Goal: Task Accomplishment & Management: Complete application form

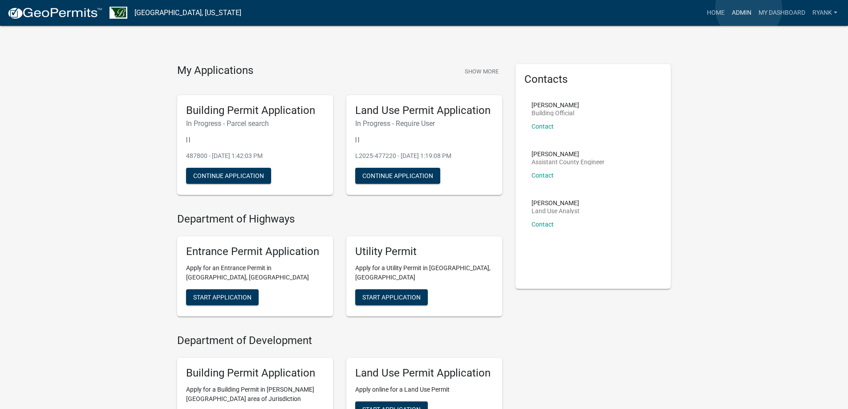
click at [749, 8] on link "Admin" at bounding box center [741, 12] width 27 height 17
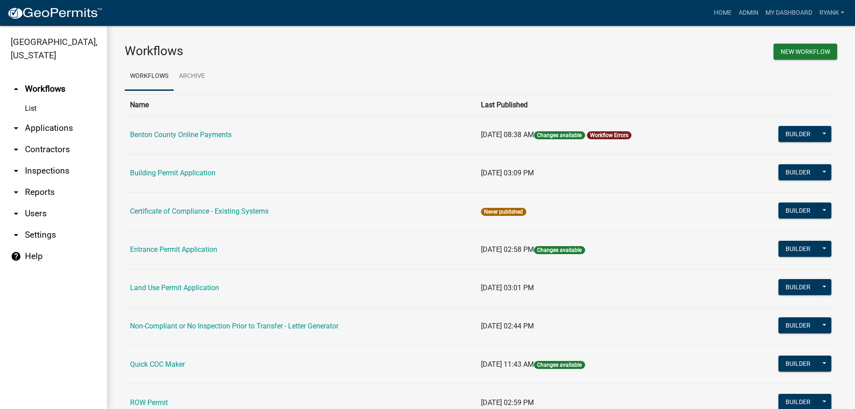
click at [48, 125] on link "arrow_drop_down Applications" at bounding box center [53, 128] width 107 height 21
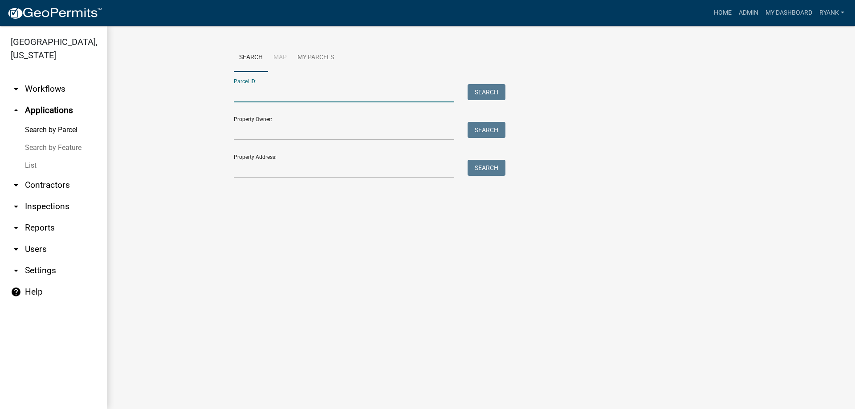
paste input "10.00262.00"
type input "10.00262.00"
click at [493, 89] on button "Search" at bounding box center [486, 92] width 38 height 16
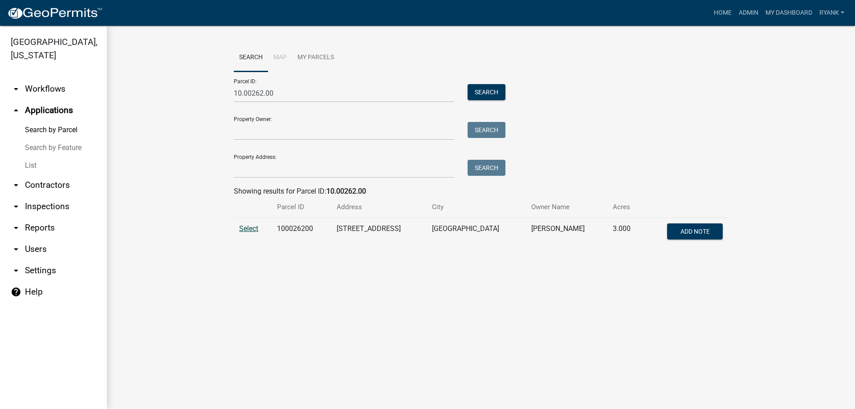
click at [251, 225] on span "Select" at bounding box center [248, 228] width 19 height 8
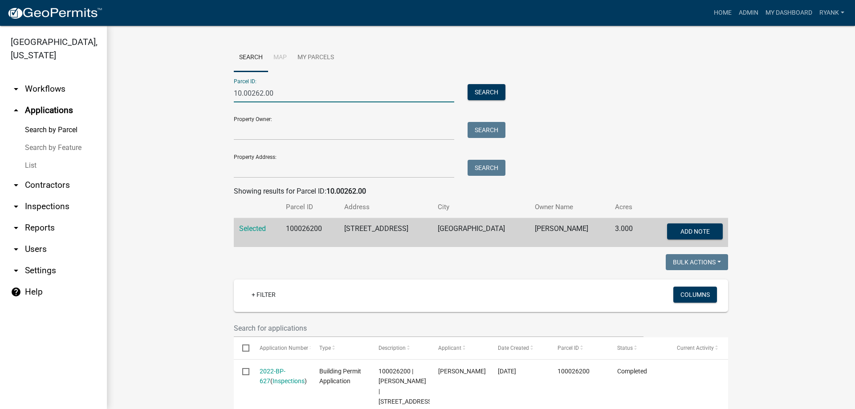
drag, startPoint x: 276, startPoint y: 95, endPoint x: 165, endPoint y: 82, distance: 111.6
click at [166, 83] on wm-workflow-application-search-view "Search Map My Parcels Parcel ID: 10.00262.00 Search Property Owner: Search Prop…" at bounding box center [481, 241] width 712 height 395
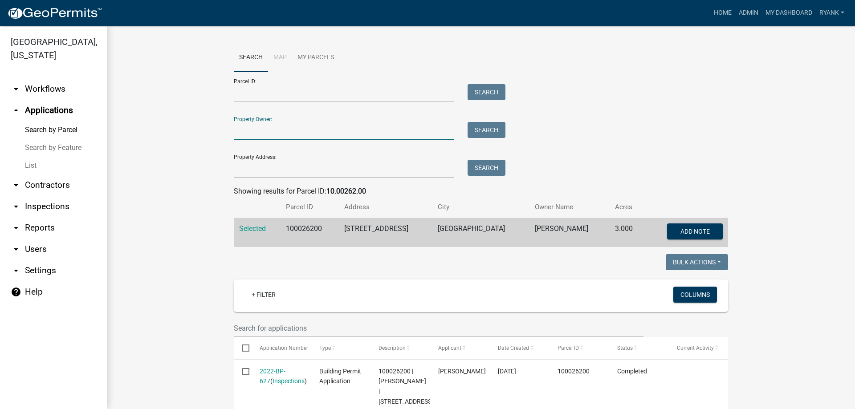
click at [268, 132] on input "Property Owner:" at bounding box center [344, 131] width 220 height 18
type input "Thul"
click at [461, 134] on div "Search" at bounding box center [484, 131] width 47 height 18
click at [496, 130] on button "Search" at bounding box center [486, 130] width 38 height 16
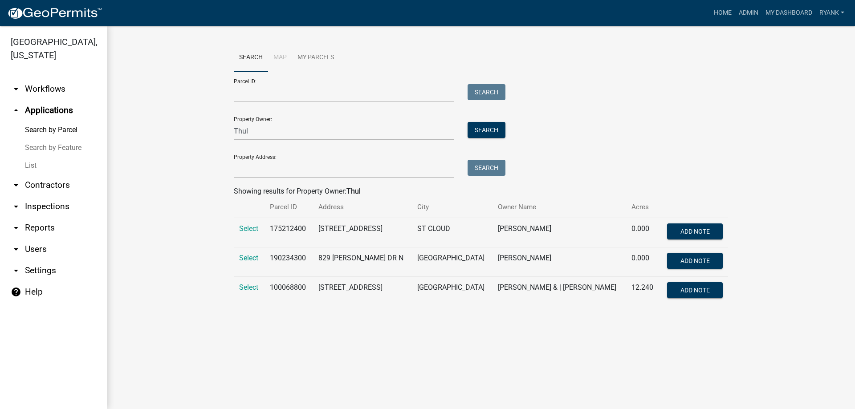
click at [249, 281] on td "Select" at bounding box center [249, 291] width 31 height 29
click at [254, 291] on span "Select" at bounding box center [248, 287] width 19 height 8
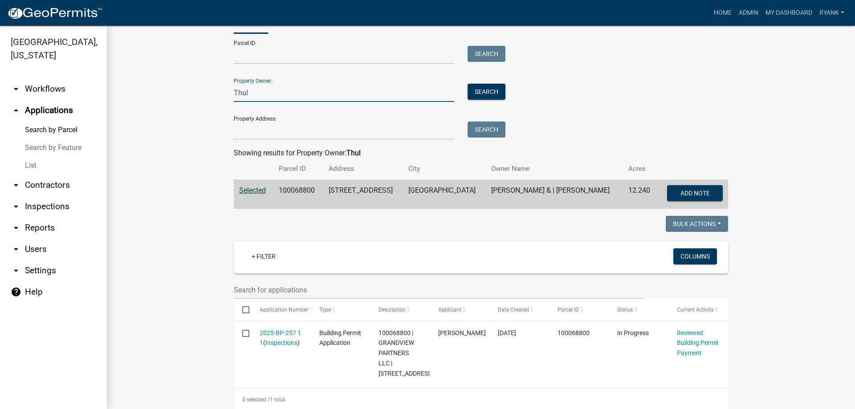
scroll to position [45, 0]
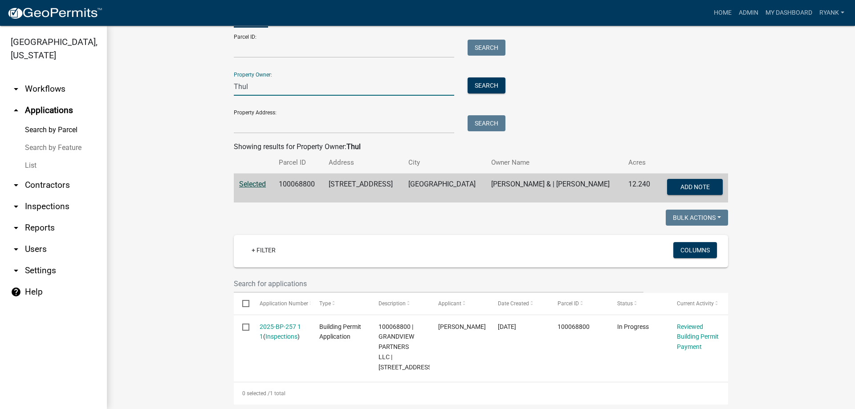
drag, startPoint x: 249, startPoint y: 87, endPoint x: 159, endPoint y: 83, distance: 90.4
click at [159, 83] on wm-workflow-application-search-view "Search Map My Parcels Parcel ID: Search Property Owner: Thul Search Property Ad…" at bounding box center [481, 201] width 712 height 405
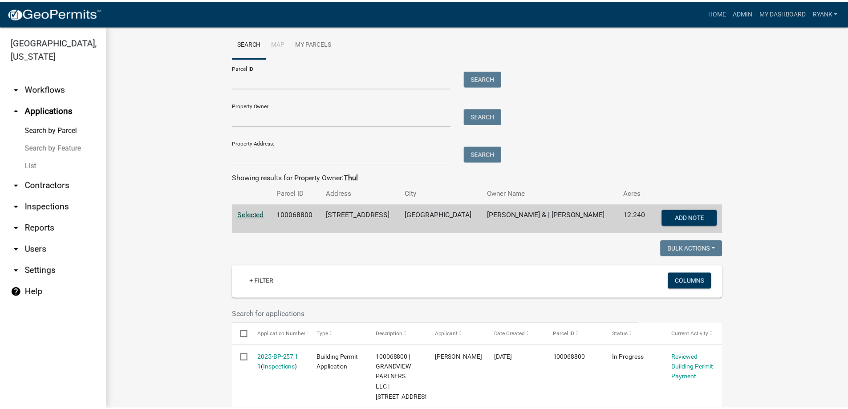
scroll to position [0, 0]
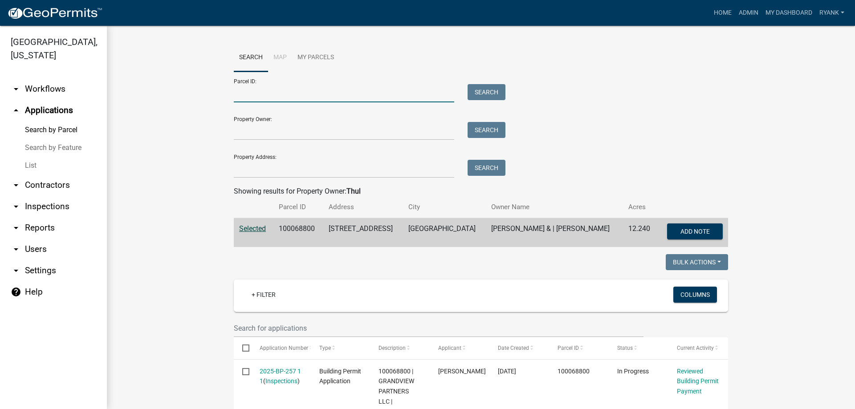
click at [245, 95] on input "Parcel ID:" at bounding box center [344, 93] width 220 height 18
type input "080004800"
click at [479, 87] on button "Search" at bounding box center [486, 92] width 38 height 16
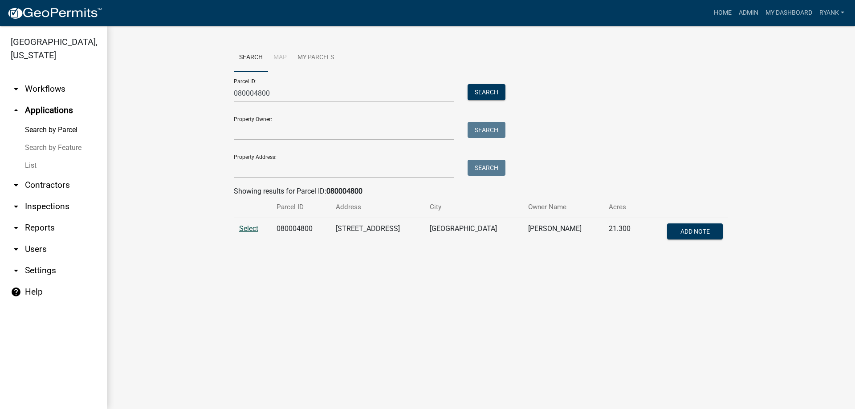
click at [253, 230] on span "Select" at bounding box center [248, 228] width 19 height 8
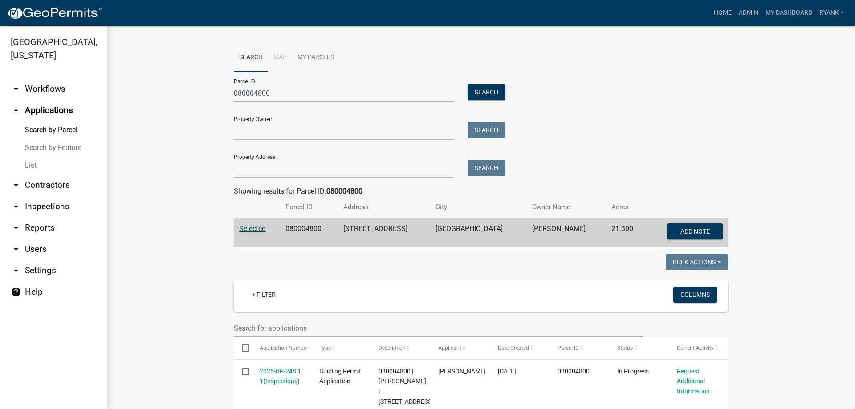
click at [61, 86] on link "arrow_drop_down Workflows" at bounding box center [53, 88] width 107 height 21
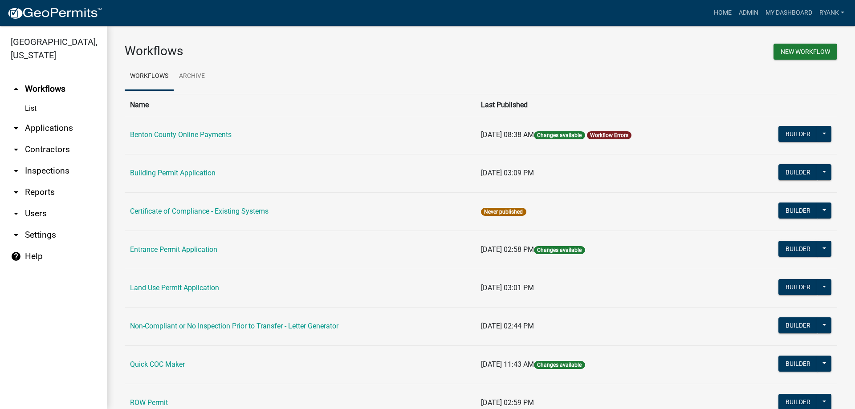
click at [73, 16] on img at bounding box center [54, 13] width 95 height 13
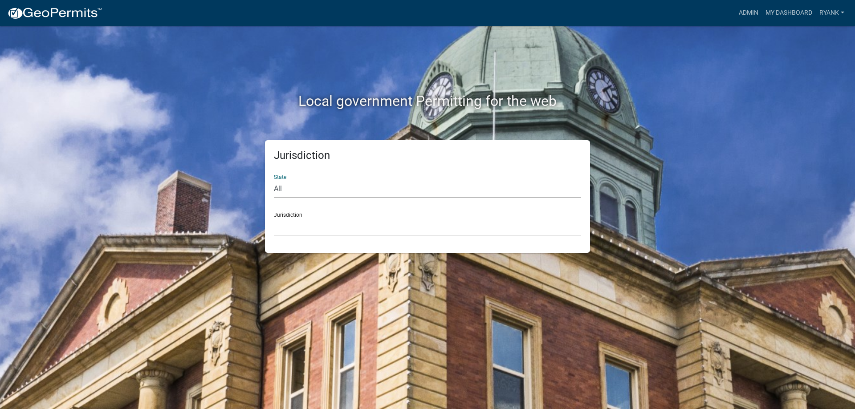
click at [311, 186] on select "All [US_STATE] [US_STATE] [US_STATE] [US_STATE] [US_STATE] [US_STATE] [US_STATE…" at bounding box center [427, 189] width 307 height 18
select select "[US_STATE]"
click at [274, 180] on select "All [US_STATE] [US_STATE] [US_STATE] [US_STATE] [US_STATE] [US_STATE] [US_STATE…" at bounding box center [427, 189] width 307 height 18
click at [305, 232] on select "[GEOGRAPHIC_DATA], [US_STATE] [GEOGRAPHIC_DATA], [US_STATE] [GEOGRAPHIC_DATA], …" at bounding box center [427, 227] width 307 height 18
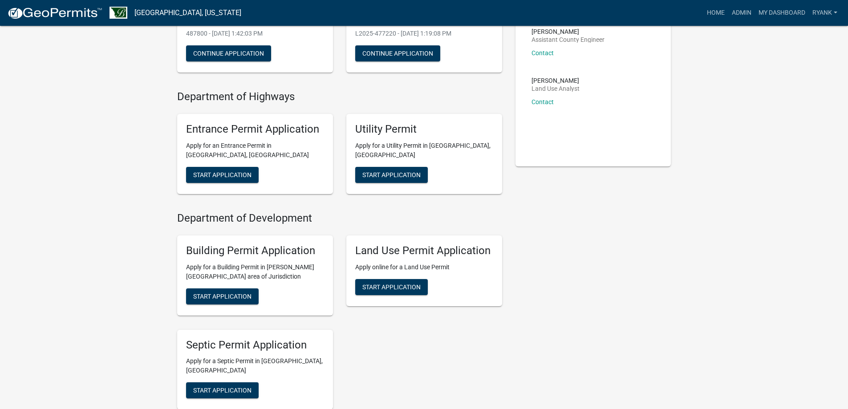
scroll to position [134, 0]
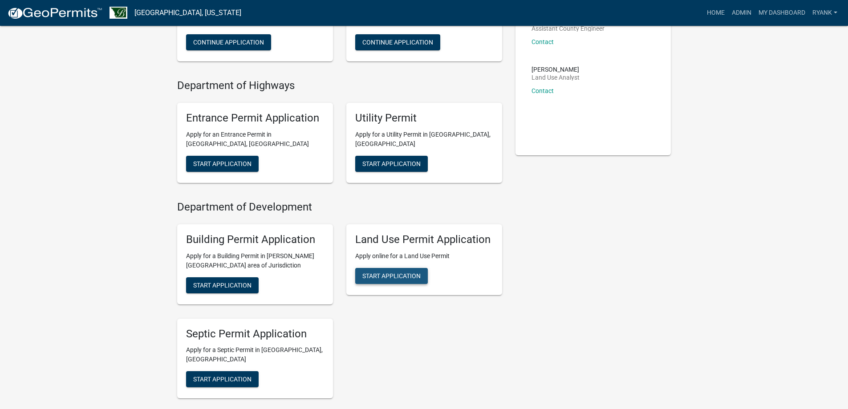
click at [400, 275] on span "Start Application" at bounding box center [391, 275] width 58 height 7
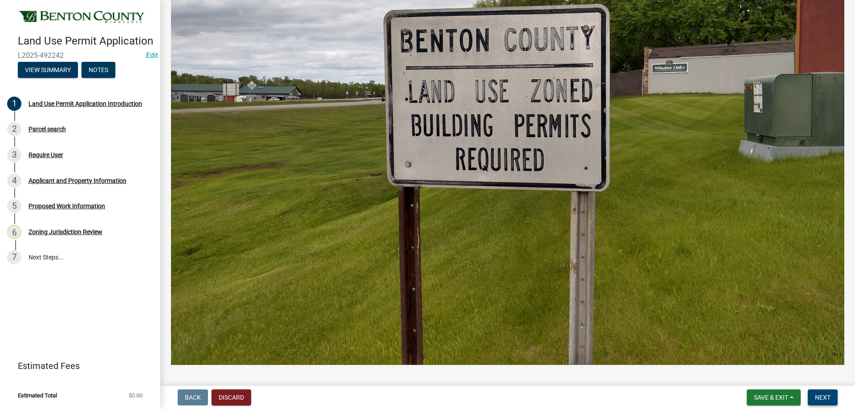
scroll to position [365, 0]
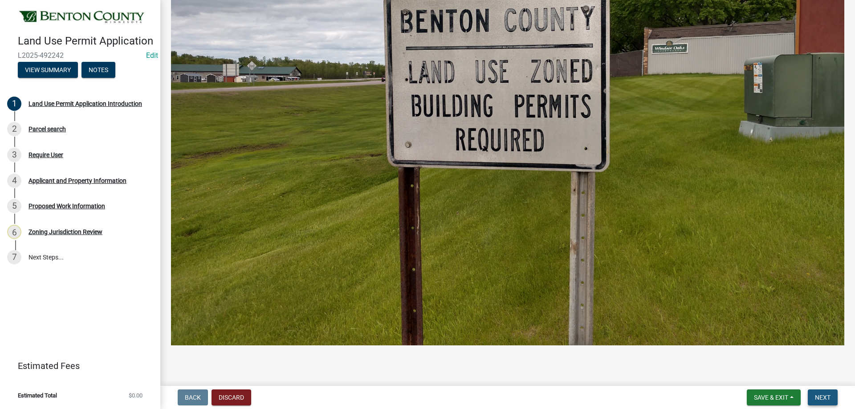
click at [824, 391] on button "Next" at bounding box center [823, 398] width 30 height 16
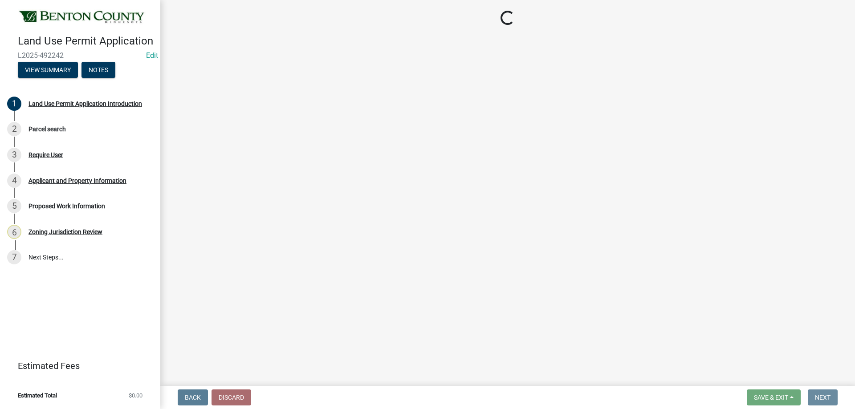
scroll to position [0, 0]
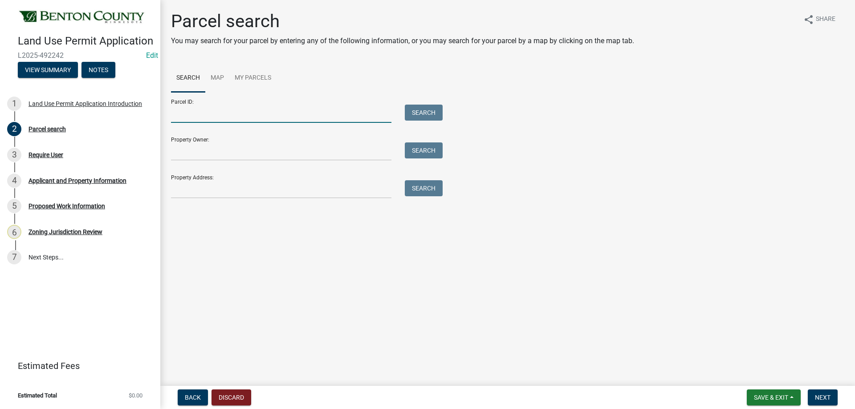
click at [189, 114] on input "Parcel ID:" at bounding box center [281, 114] width 220 height 18
paste input "080004800"
type input "080004800"
click at [424, 106] on button "Search" at bounding box center [424, 113] width 38 height 16
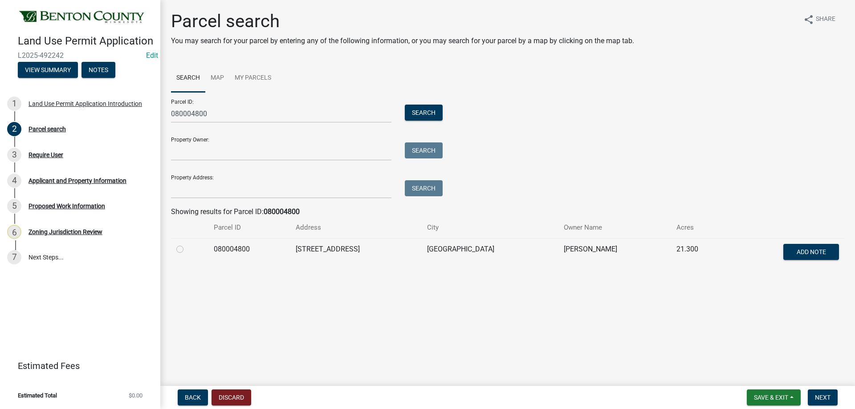
click at [175, 245] on td at bounding box center [189, 252] width 37 height 29
click at [187, 244] on label at bounding box center [187, 244] width 0 height 0
click at [187, 249] on input "radio" at bounding box center [190, 247] width 6 height 6
radio input "true"
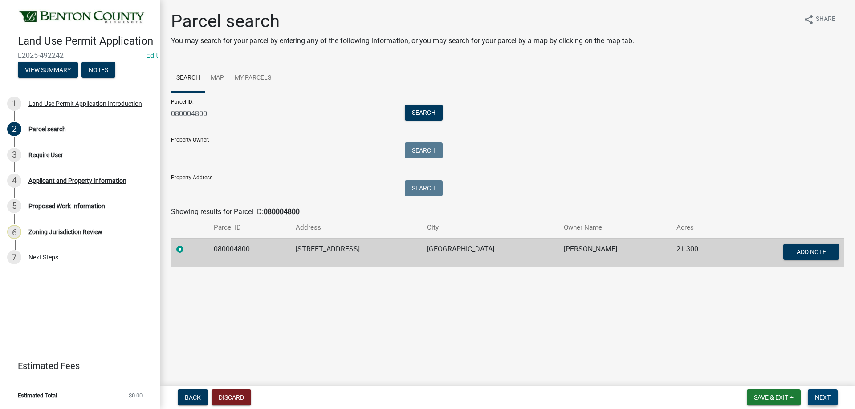
click at [827, 393] on button "Next" at bounding box center [823, 398] width 30 height 16
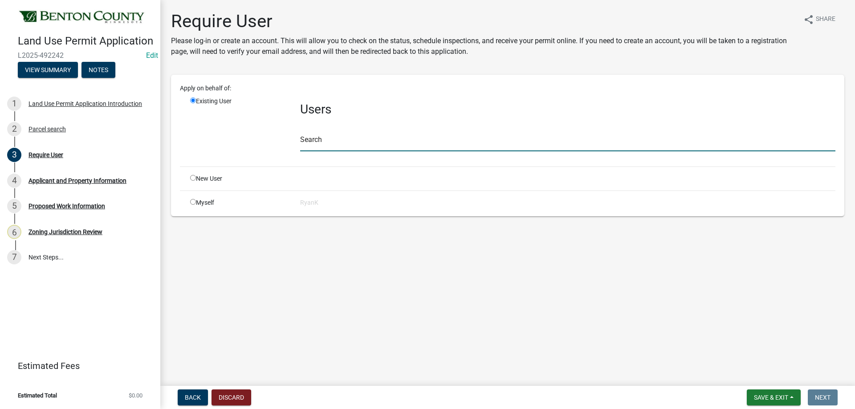
click at [320, 139] on input "text" at bounding box center [567, 142] width 535 height 18
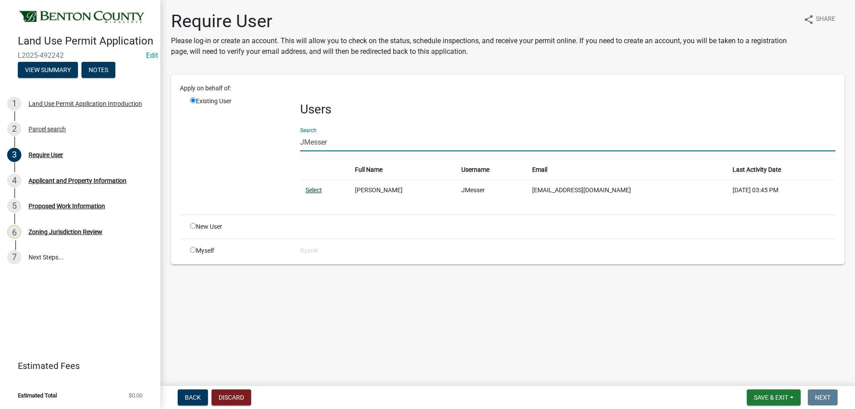
type input "JMesser"
click at [313, 192] on link "Select" at bounding box center [313, 190] width 16 height 7
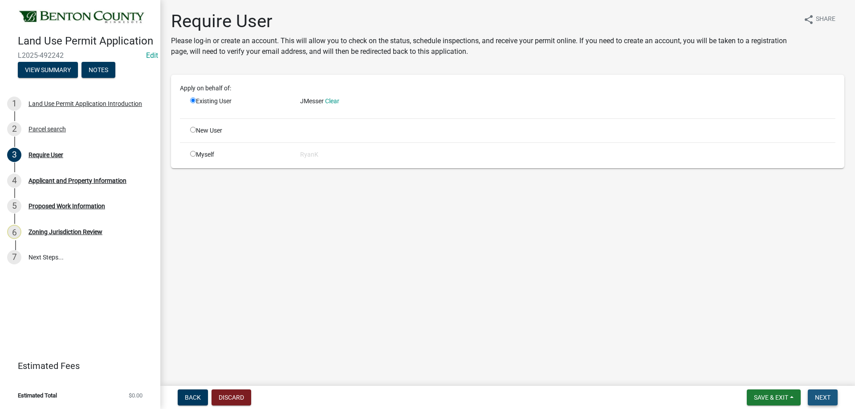
click at [824, 390] on button "Next" at bounding box center [823, 398] width 30 height 16
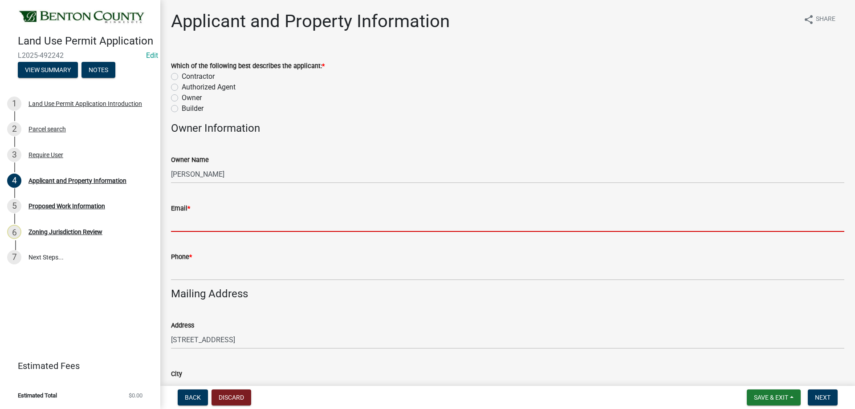
click at [200, 217] on input "Email *" at bounding box center [507, 223] width 673 height 18
paste input "[EMAIL_ADDRESS][DOMAIN_NAME]"
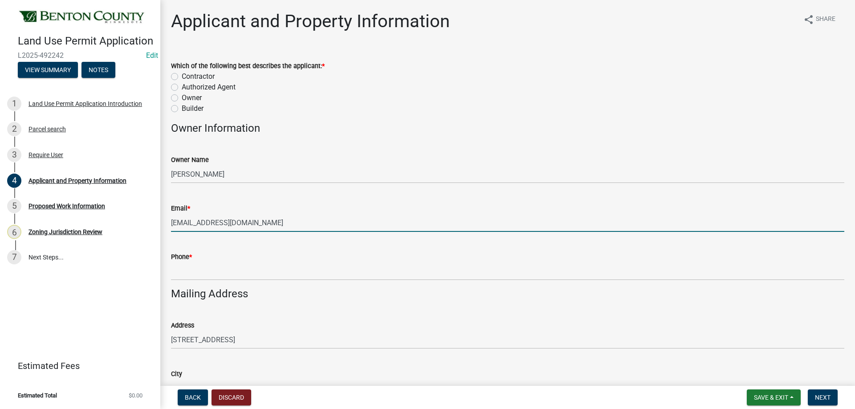
type input "[EMAIL_ADDRESS][DOMAIN_NAME]"
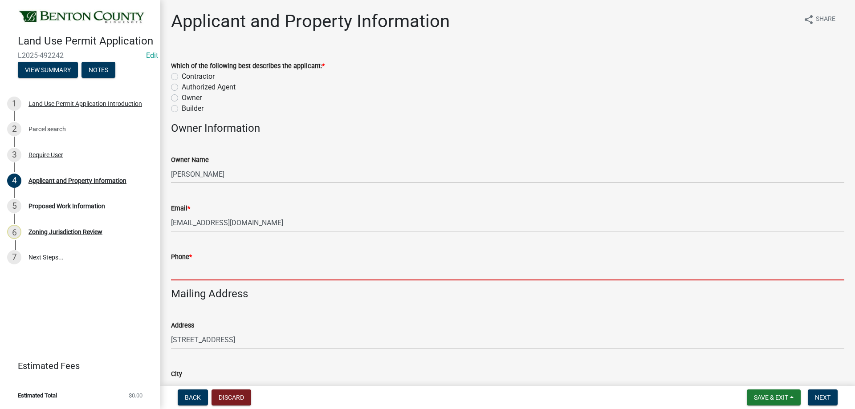
click at [186, 278] on input "Phone *" at bounding box center [507, 271] width 673 height 18
paste input "[PHONE_NUMBER]"
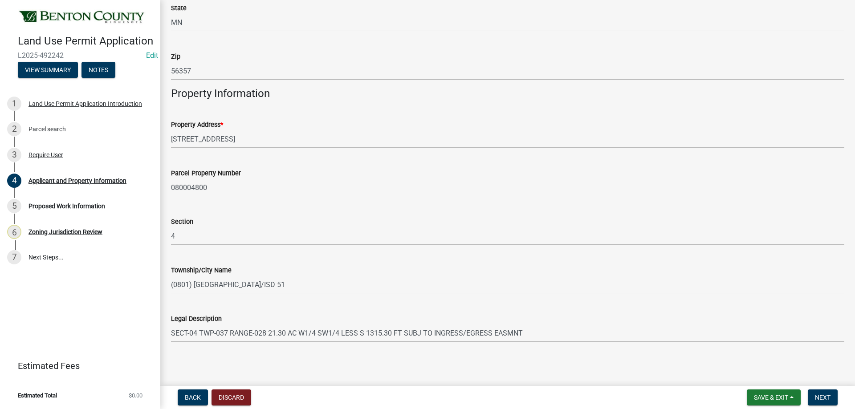
scroll to position [416, 0]
type input "[PHONE_NUMBER]"
click at [822, 392] on button "Next" at bounding box center [823, 398] width 30 height 16
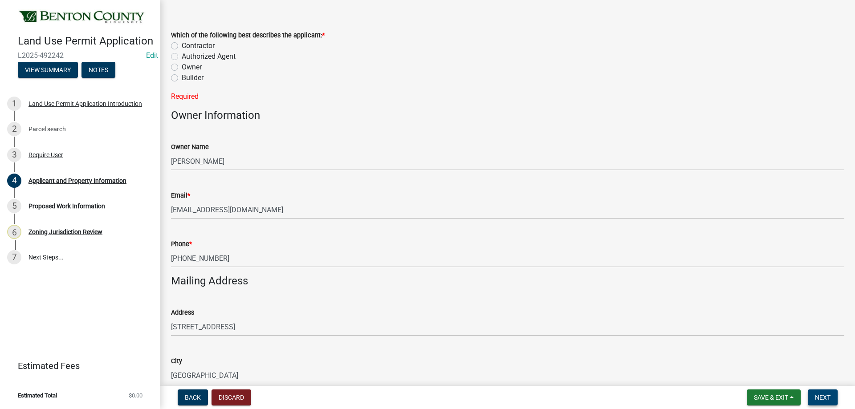
scroll to position [0, 0]
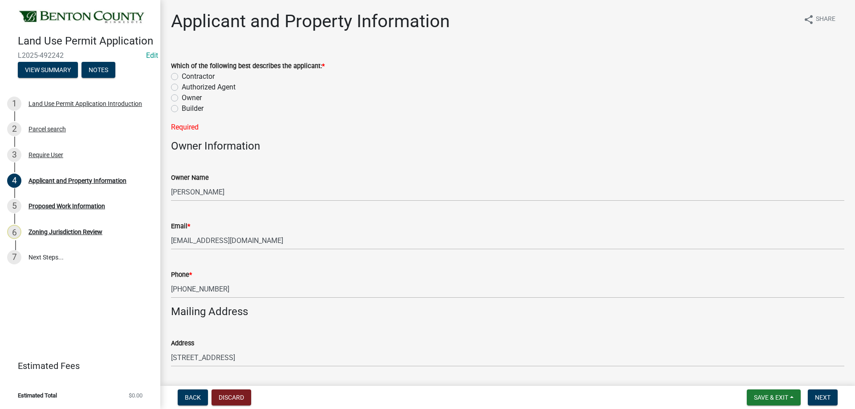
click at [182, 88] on label "Authorized Agent" at bounding box center [209, 87] width 54 height 11
click at [182, 88] on input "Authorized Agent" at bounding box center [185, 85] width 6 height 6
radio input "true"
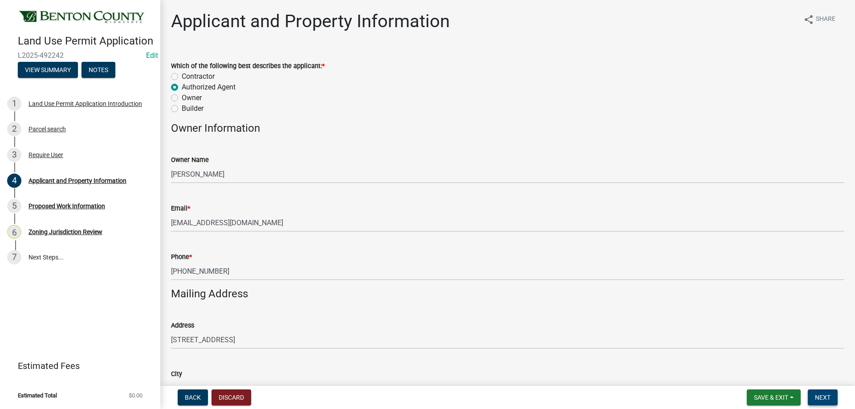
click at [832, 398] on button "Next" at bounding box center [823, 398] width 30 height 16
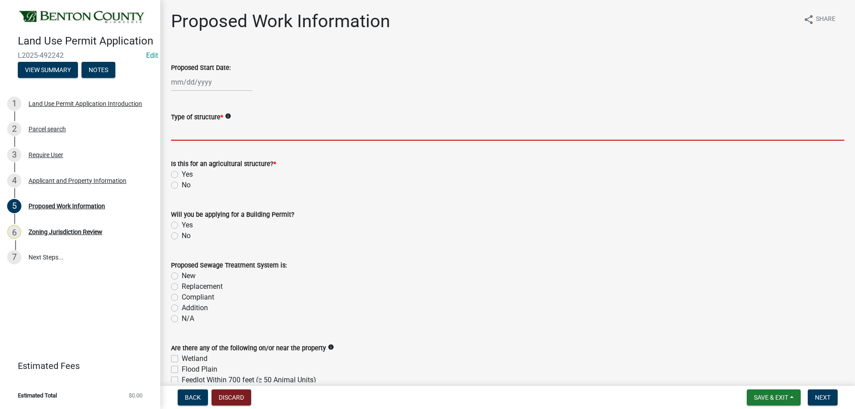
click at [215, 133] on input "Type of structure *" at bounding box center [507, 131] width 673 height 18
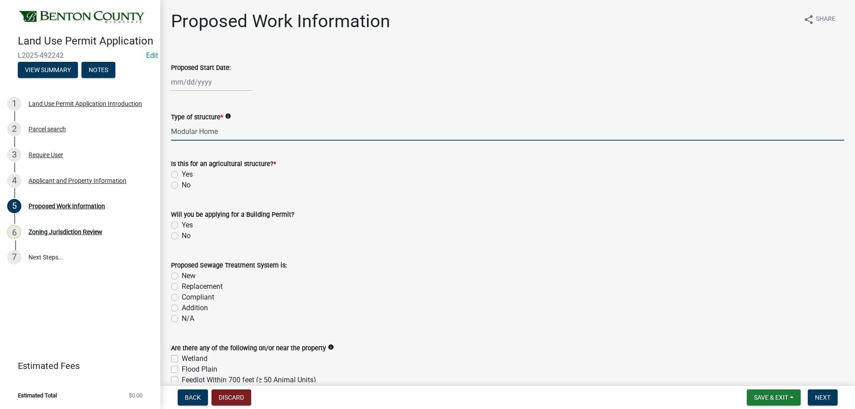
type input "Modular Home"
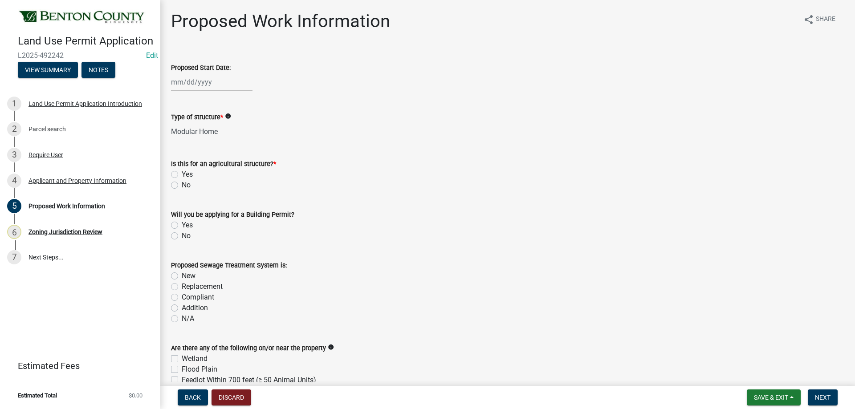
click at [179, 184] on div "No" at bounding box center [507, 185] width 673 height 11
click at [182, 186] on label "No" at bounding box center [186, 185] width 9 height 11
click at [182, 186] on input "No" at bounding box center [185, 183] width 6 height 6
radio input "true"
click at [182, 225] on label "Yes" at bounding box center [187, 225] width 11 height 11
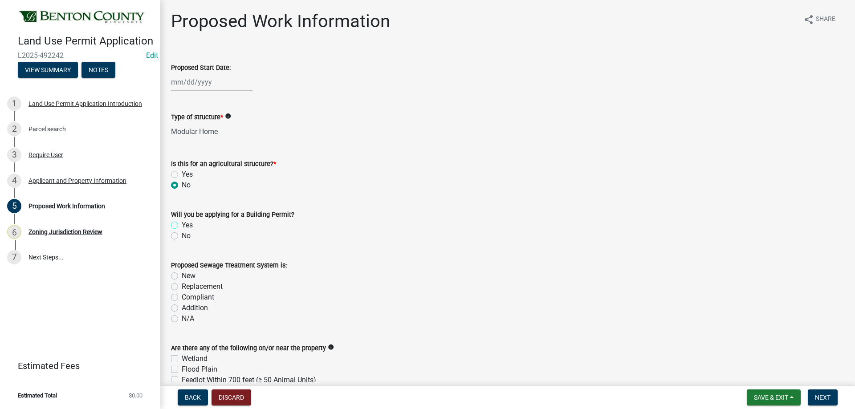
click at [182, 225] on input "Yes" at bounding box center [185, 223] width 6 height 6
radio input "true"
click at [170, 296] on div "Proposed Sewage Treatment System is: New Replacement Compliant Addition N/A" at bounding box center [507, 286] width 686 height 75
click at [182, 297] on label "Compliant" at bounding box center [198, 297] width 32 height 11
click at [182, 297] on input "Compliant" at bounding box center [185, 295] width 6 height 6
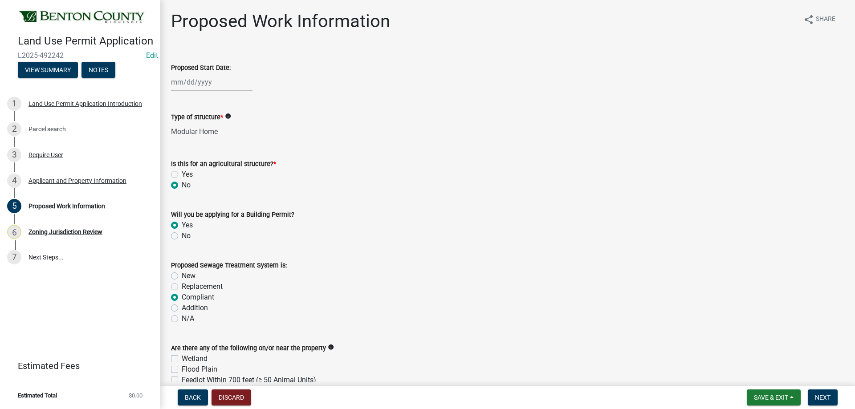
radio input "true"
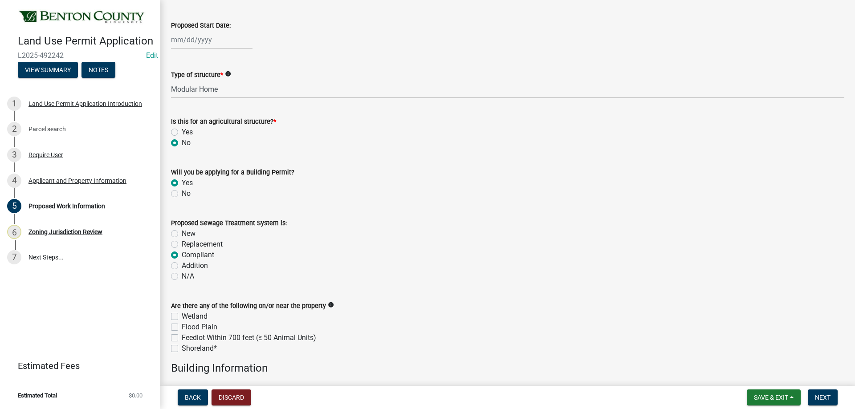
scroll to position [134, 0]
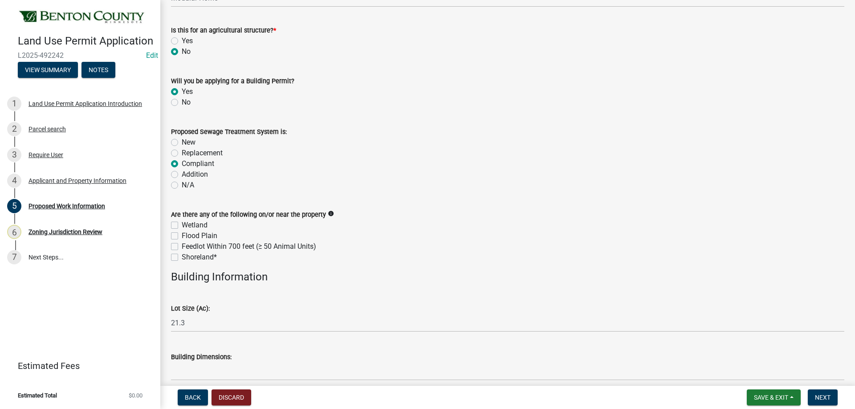
click at [182, 226] on label "Wetland" at bounding box center [195, 225] width 26 height 11
click at [182, 226] on input "Wetland" at bounding box center [185, 223] width 6 height 6
checkbox input "true"
checkbox input "false"
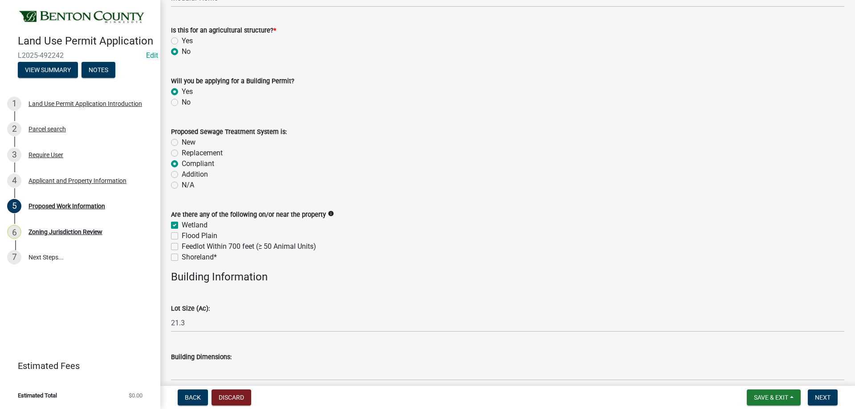
checkbox input "false"
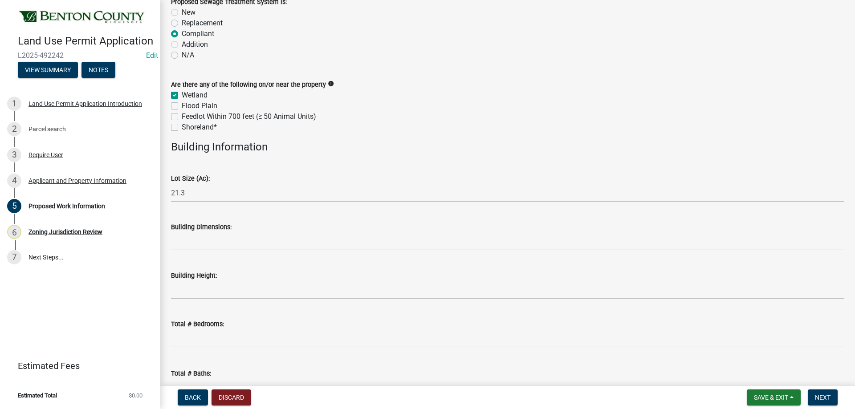
scroll to position [267, 0]
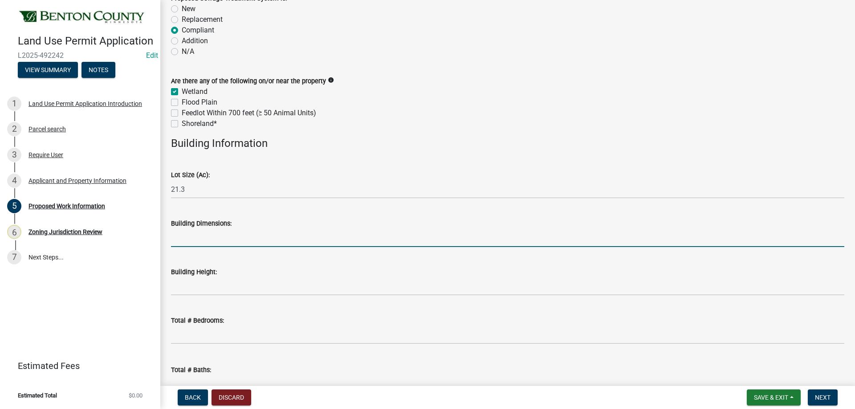
click at [203, 242] on input "Building Dimensions:" at bounding box center [507, 238] width 673 height 18
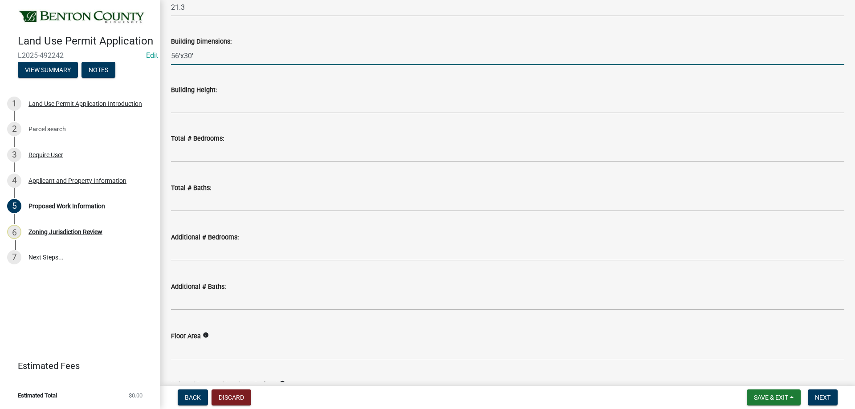
scroll to position [518, 0]
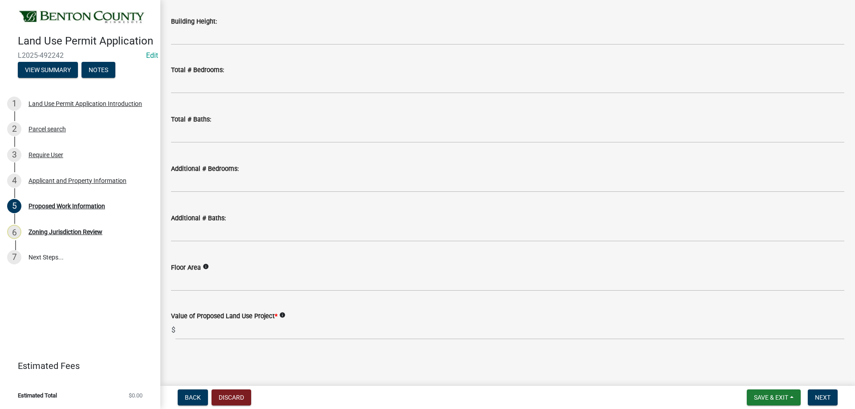
type input "56'x30'"
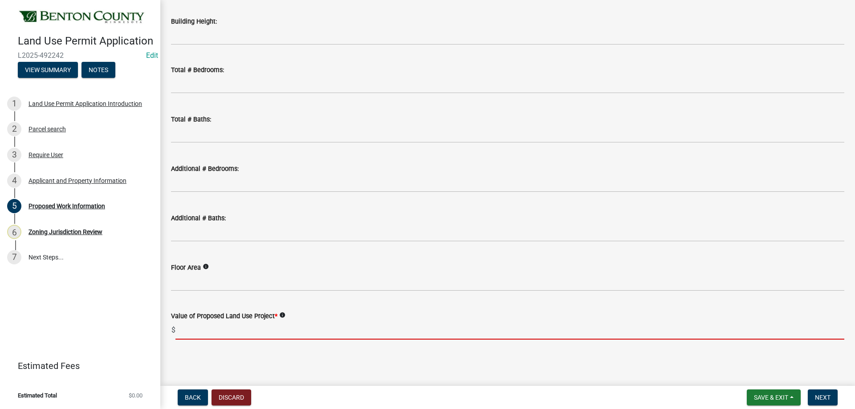
click at [208, 336] on input "text" at bounding box center [509, 330] width 669 height 18
paste input "211000"
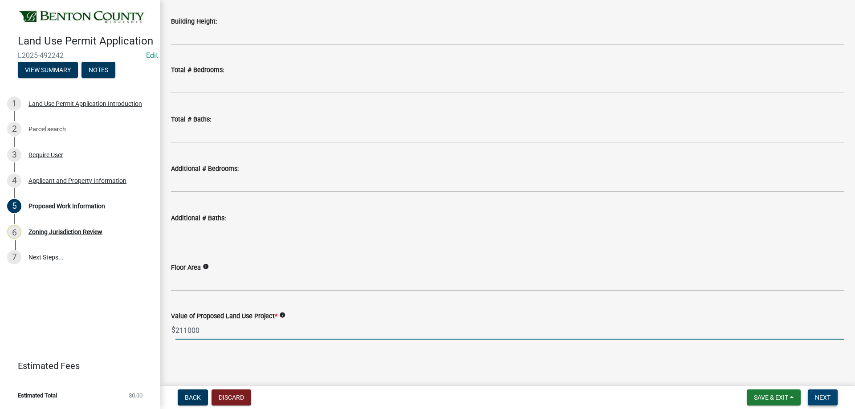
type input "211000"
click at [819, 391] on button "Next" at bounding box center [823, 398] width 30 height 16
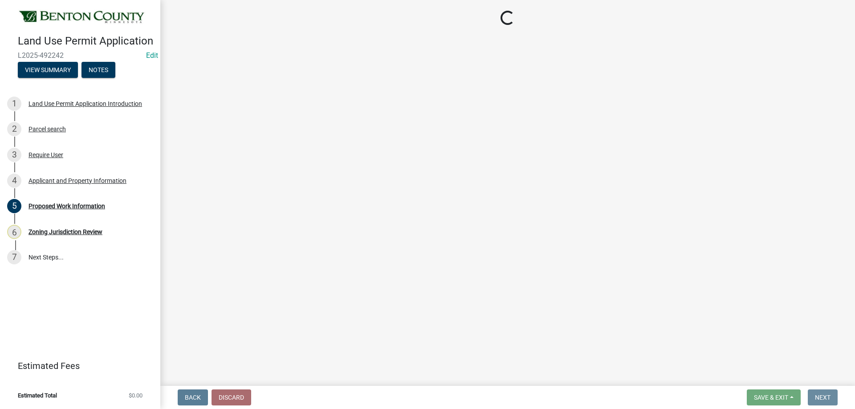
scroll to position [0, 0]
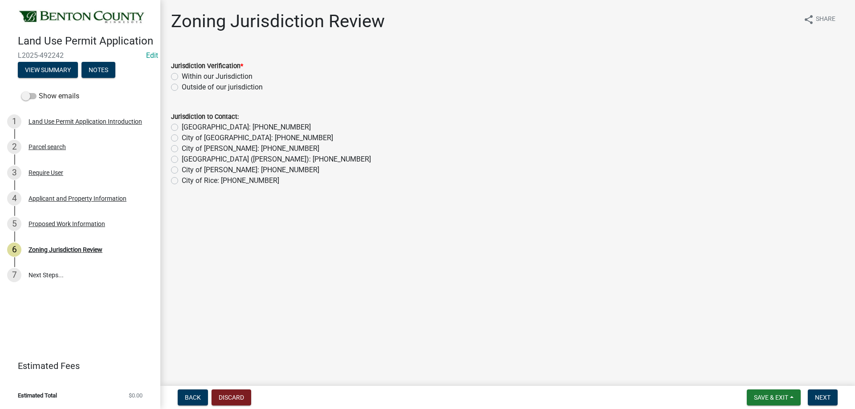
click at [182, 77] on label "Within our Jurisdiction" at bounding box center [217, 76] width 71 height 11
click at [182, 77] on input "Within our Jurisdiction" at bounding box center [185, 74] width 6 height 6
radio input "true"
click at [827, 392] on button "Next" at bounding box center [823, 398] width 30 height 16
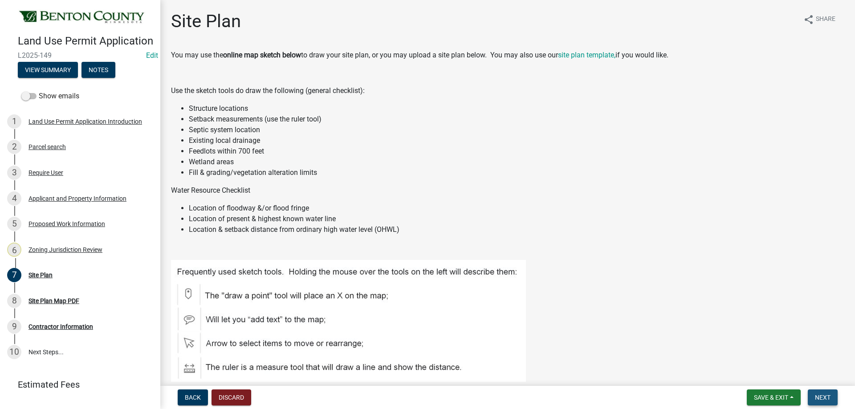
click at [825, 392] on button "Next" at bounding box center [823, 398] width 30 height 16
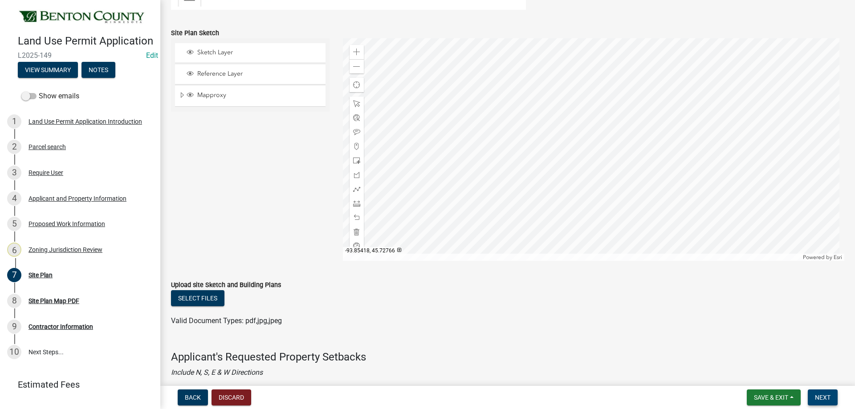
scroll to position [356, 0]
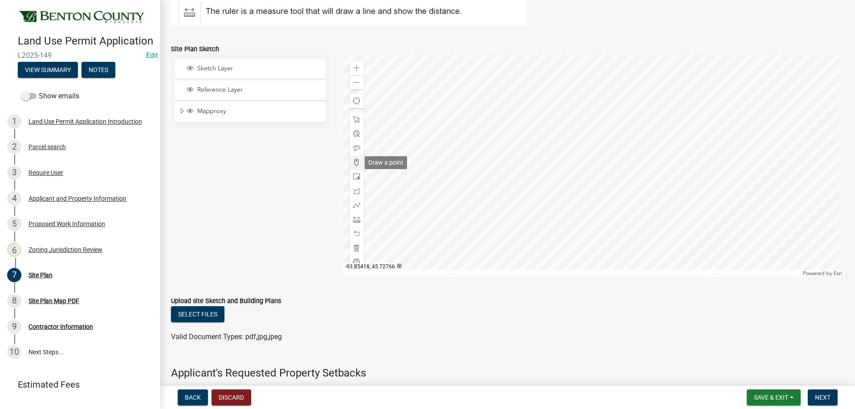
click at [358, 164] on div at bounding box center [356, 162] width 14 height 14
click at [573, 167] on div at bounding box center [594, 165] width 502 height 223
click at [819, 399] on span "Next" at bounding box center [823, 397] width 16 height 7
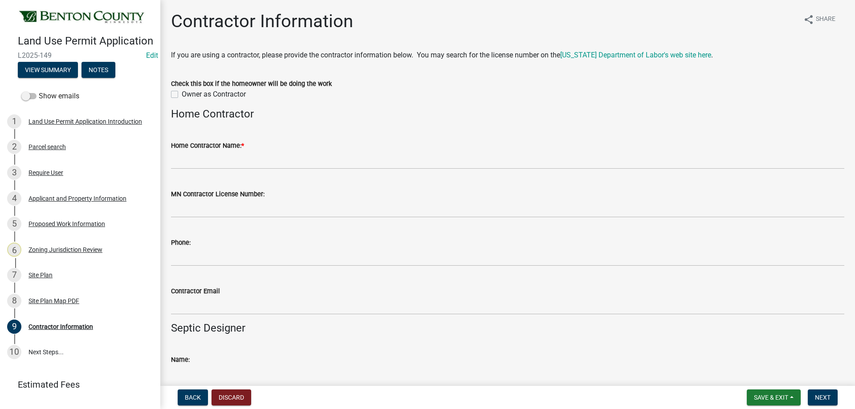
click at [182, 93] on label "Owner as Contractor" at bounding box center [214, 94] width 64 height 11
click at [182, 93] on input "Owner as Contractor" at bounding box center [185, 92] width 6 height 6
checkbox input "true"
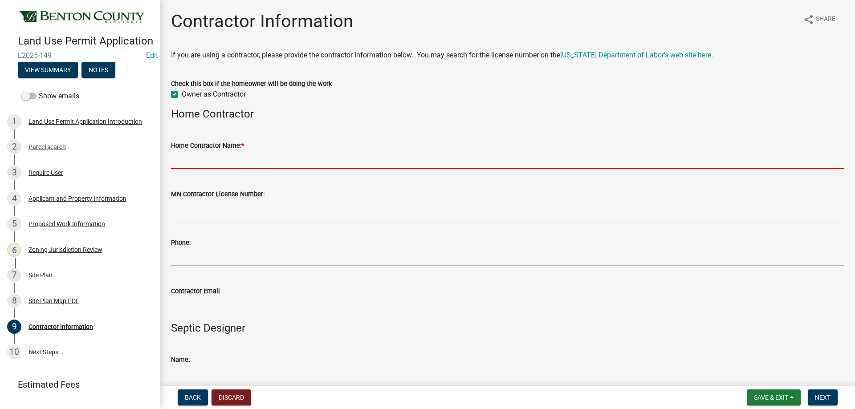
click at [212, 168] on input "Home Contractor Name: *" at bounding box center [507, 160] width 673 height 18
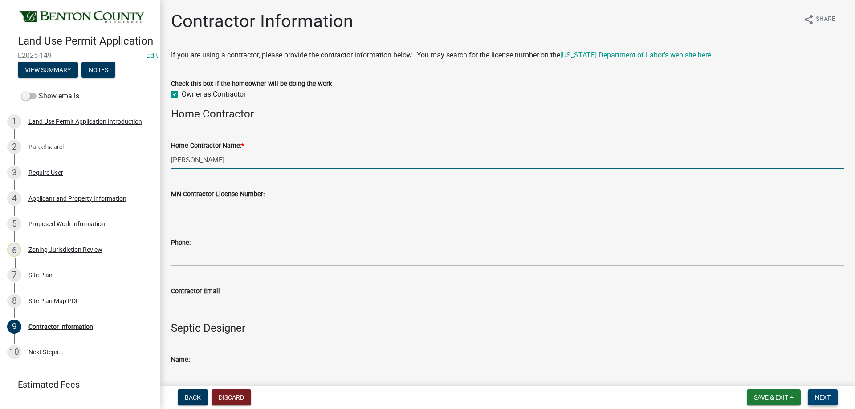
type input "[PERSON_NAME]"
click at [823, 395] on span "Next" at bounding box center [823, 397] width 16 height 7
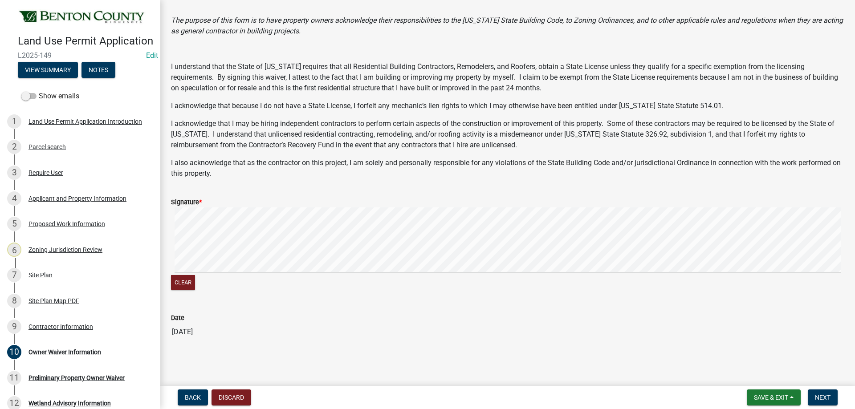
scroll to position [89, 0]
click at [833, 399] on button "Next" at bounding box center [823, 398] width 30 height 16
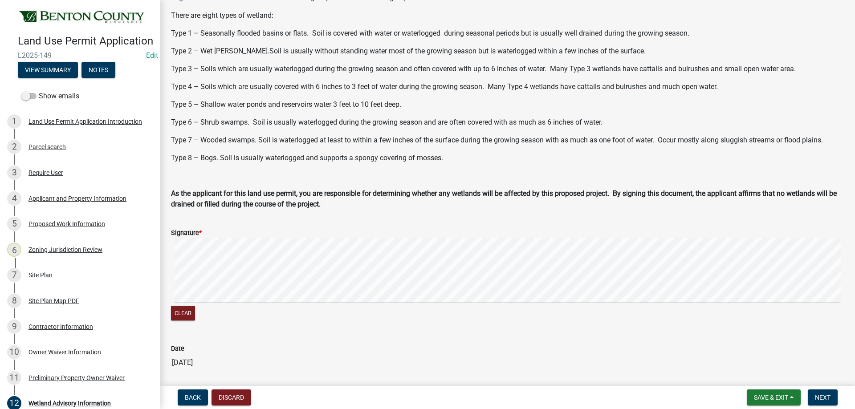
scroll to position [223, 0]
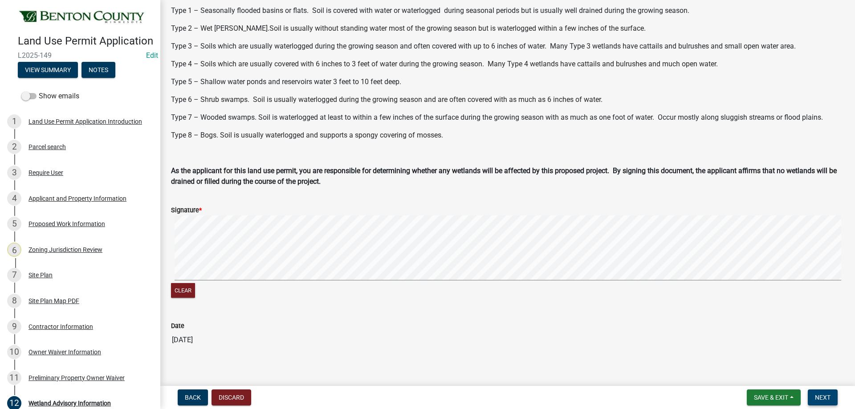
click at [816, 393] on button "Next" at bounding box center [823, 398] width 30 height 16
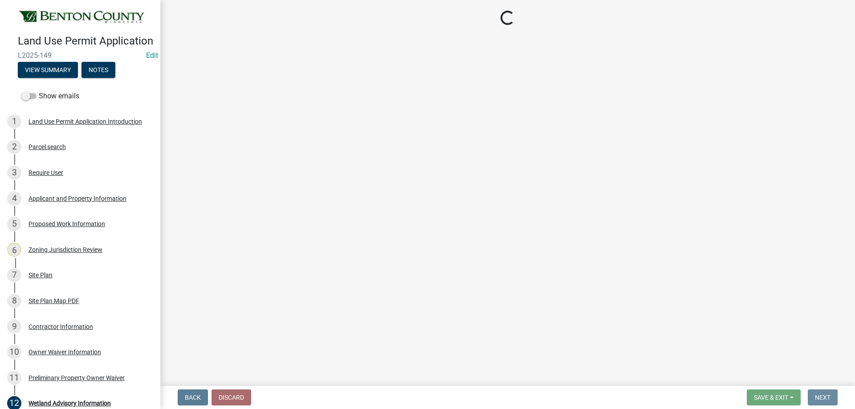
scroll to position [0, 0]
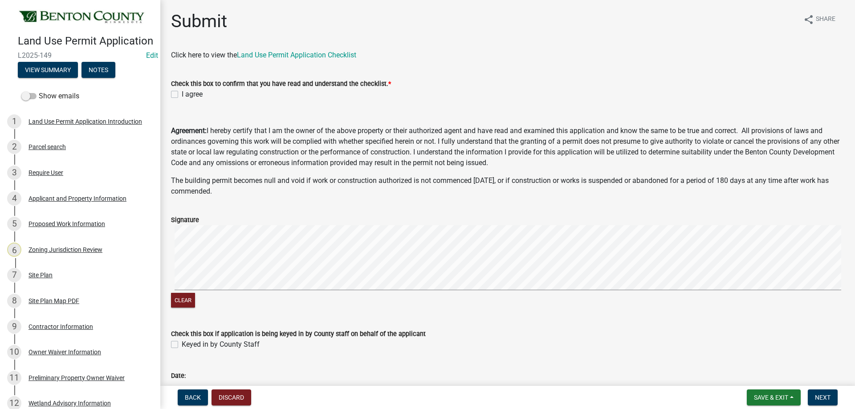
click at [182, 93] on label "I agree" at bounding box center [192, 94] width 21 height 11
click at [182, 93] on input "I agree" at bounding box center [185, 92] width 6 height 6
checkbox input "true"
click at [168, 347] on div "Check this box if application is being keyed in by County staff on behalf of th…" at bounding box center [507, 334] width 686 height 32
click at [182, 344] on label "Keyed in by County Staff" at bounding box center [221, 344] width 78 height 11
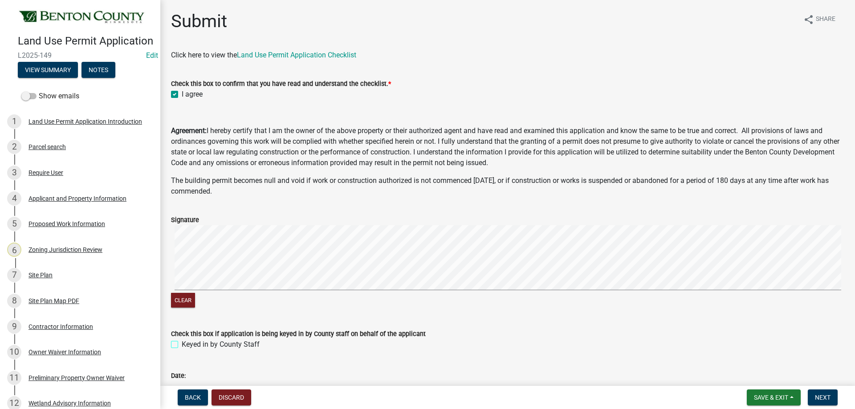
click at [182, 344] on input "Keyed in by County Staff" at bounding box center [185, 342] width 6 height 6
checkbox input "true"
click at [825, 394] on span "Next" at bounding box center [823, 397] width 16 height 7
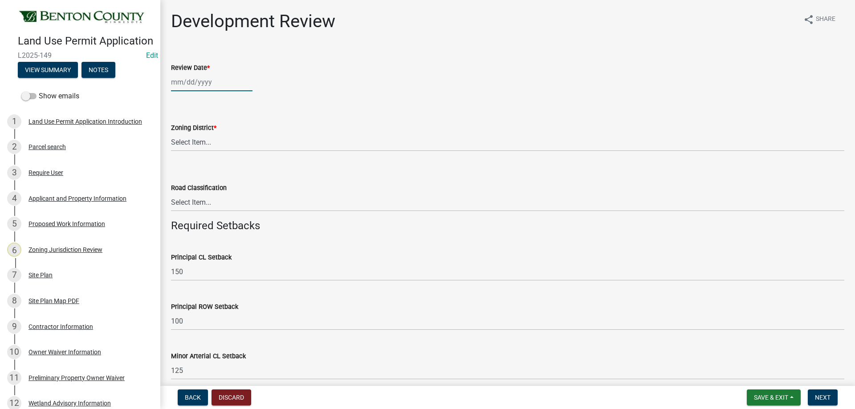
select select "10"
select select "2025"
click at [219, 86] on div "[PERSON_NAME] Feb Mar Apr [PERSON_NAME][DATE] Oct Nov [DATE] 1526 1527 1528 152…" at bounding box center [211, 82] width 81 height 18
click at [188, 156] on div "14" at bounding box center [194, 158] width 14 height 14
type input "[DATE]"
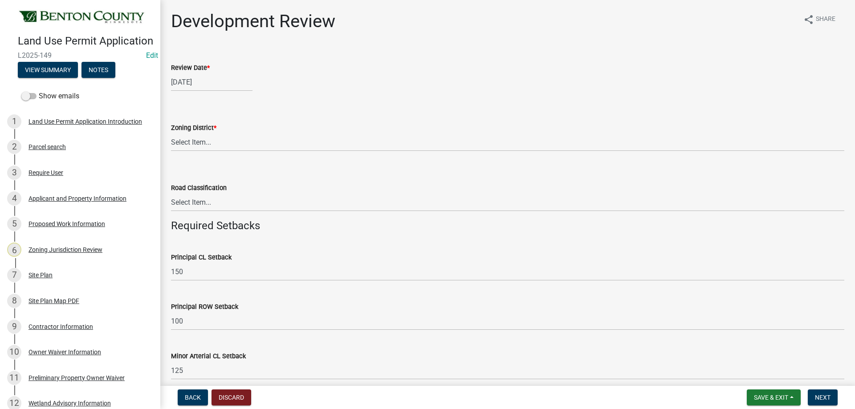
click at [197, 130] on label "Zoning District *" at bounding box center [193, 128] width 45 height 6
click at [197, 133] on select "Select Item... A B B-2 I-1 I-2 OSD/R-1 PUD R-1 R-2 R-3 R-3/MUD R-A R-S Sauk Rap…" at bounding box center [507, 142] width 673 height 18
click at [203, 140] on select "Select Item... A B B-2 I-1 I-2 OSD/R-1 PUD R-1 R-2 R-3 R-3/MUD R-A R-S Sauk Rap…" at bounding box center [507, 142] width 673 height 18
click at [171, 133] on select "Select Item... A B B-2 I-1 I-2 OSD/R-1 PUD R-1 R-2 R-3 R-3/MUD R-A R-S Sauk Rap…" at bounding box center [507, 142] width 673 height 18
select select "d2e7867d-5e24-48c4-bfac-6c9236854e2a"
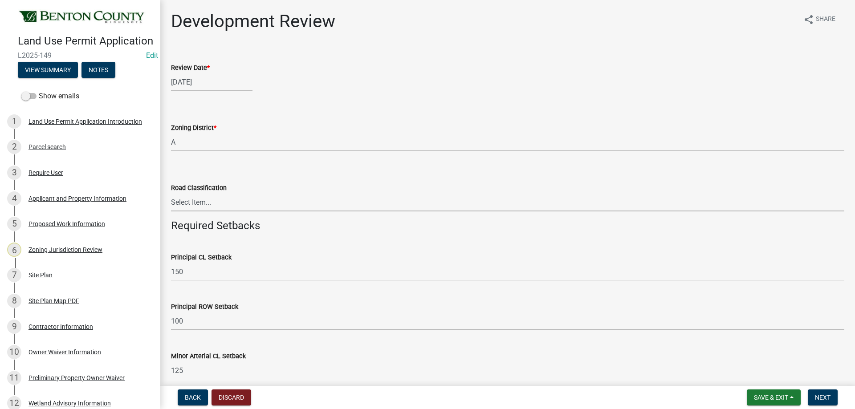
click at [231, 200] on select "Select Item... Principal [GEOGRAPHIC_DATA] completely within a cluster subdivis…" at bounding box center [507, 202] width 673 height 18
click at [171, 193] on select "Select Item... Principal [GEOGRAPHIC_DATA] completely within a cluster subdivis…" at bounding box center [507, 202] width 673 height 18
select select "934e570e-20cd-409a-8301-5c21cd859f06"
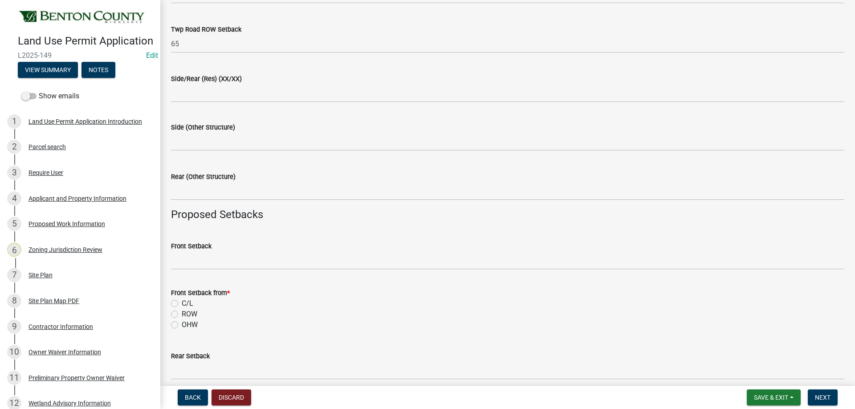
scroll to position [579, 0]
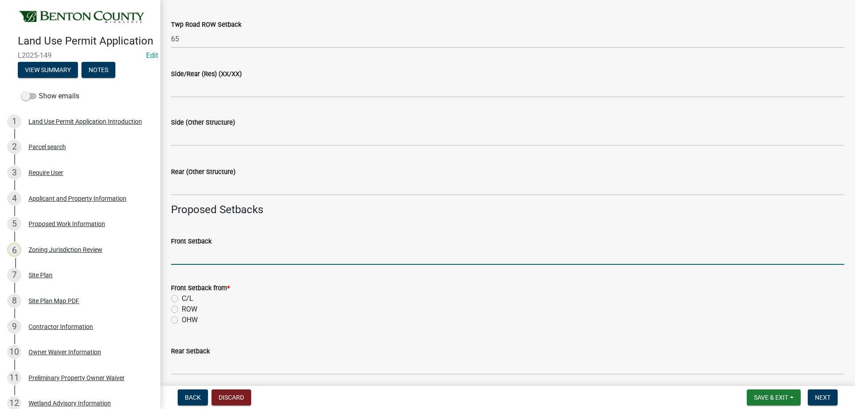
click at [191, 250] on input "Front Setback" at bounding box center [507, 256] width 673 height 18
type input "98"
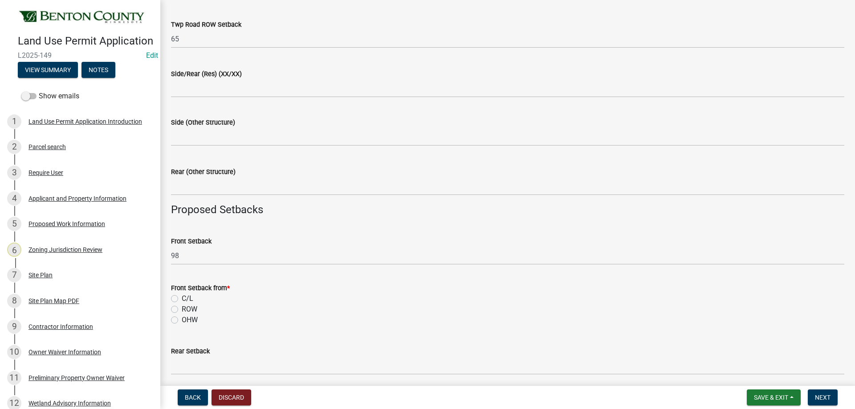
click at [182, 297] on label "C/L" at bounding box center [188, 298] width 12 height 11
click at [182, 297] on input "C/L" at bounding box center [185, 296] width 6 height 6
radio input "true"
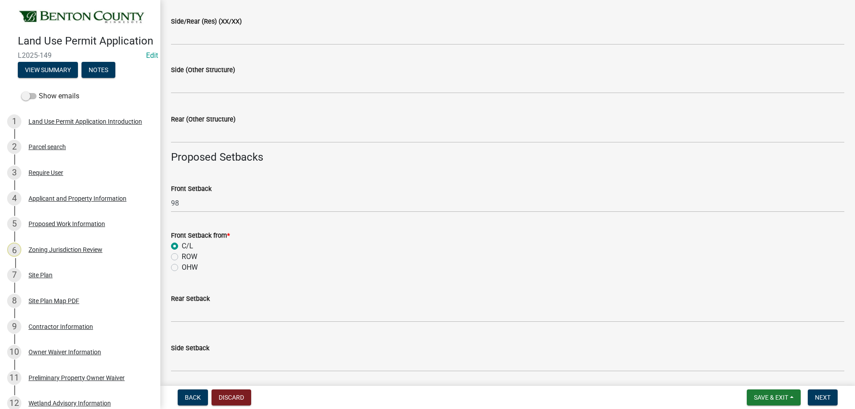
scroll to position [712, 0]
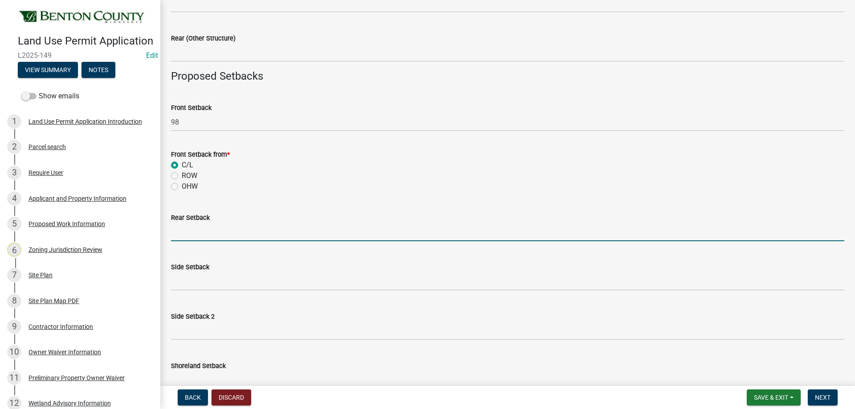
click at [191, 232] on input "text" at bounding box center [507, 232] width 673 height 18
type input "502"
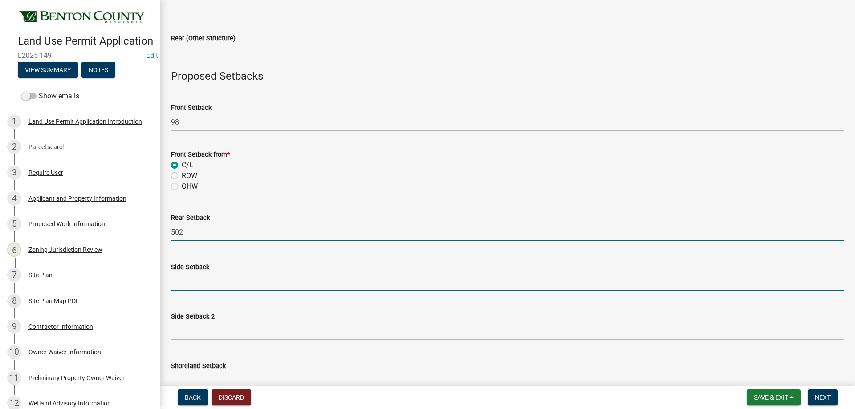
click at [182, 278] on input "text" at bounding box center [507, 281] width 673 height 18
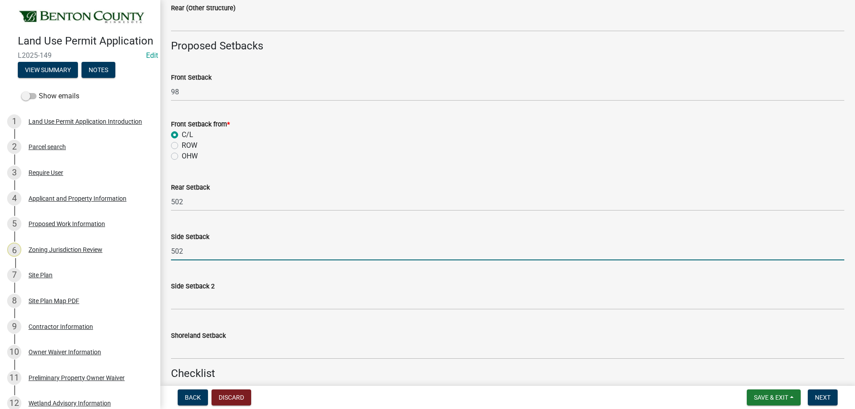
scroll to position [757, 0]
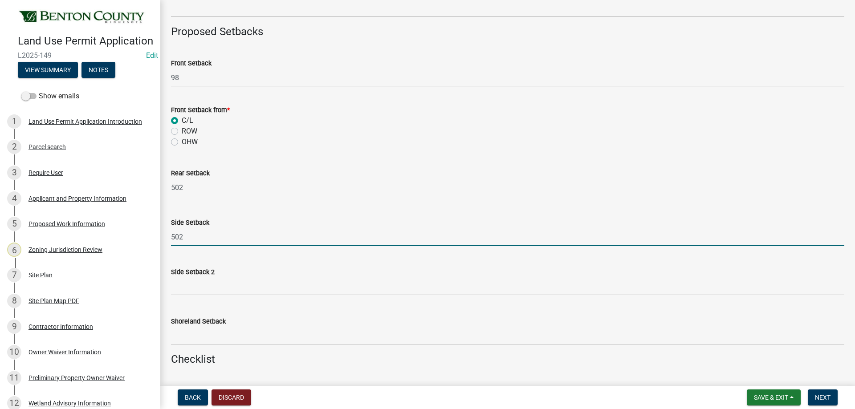
type input "502"
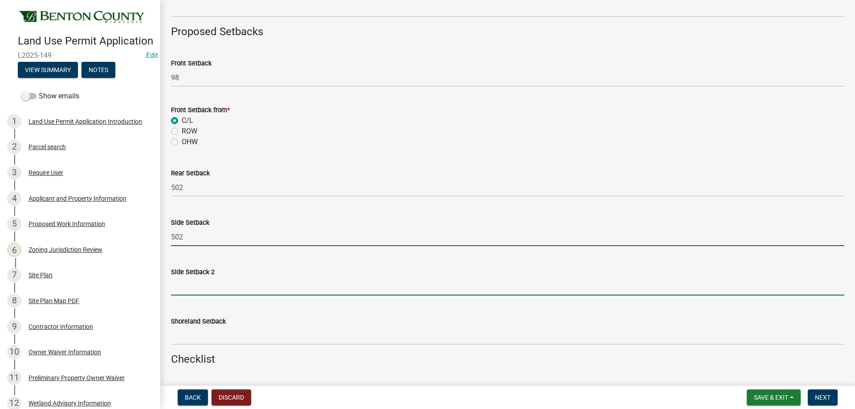
click at [187, 289] on input "text" at bounding box center [507, 286] width 673 height 18
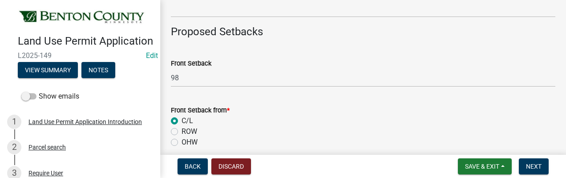
type input "749"
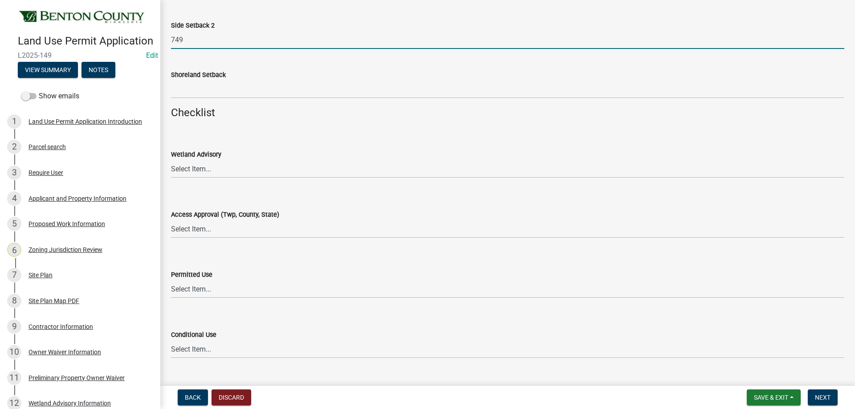
scroll to position [1113, 0]
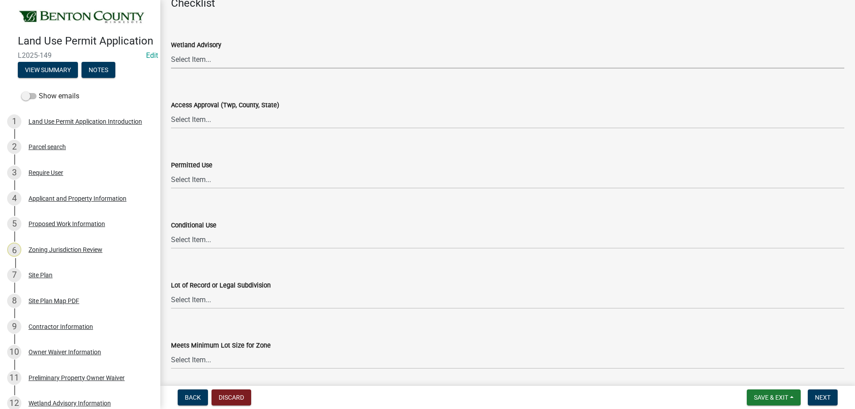
click at [193, 53] on select "Select Item... Yes No OK N/A" at bounding box center [507, 59] width 673 height 18
click at [165, 95] on div "Access Approval (Twp, County, State) Select Item... Yes No OK N/A" at bounding box center [507, 103] width 686 height 52
click at [205, 122] on select "Select Item... Yes No OK N/A" at bounding box center [507, 119] width 673 height 18
click at [171, 110] on select "Select Item... Yes No OK N/A" at bounding box center [507, 119] width 673 height 18
select select "72748fc4-3f0a-45e2-b467-dc37e2b15731"
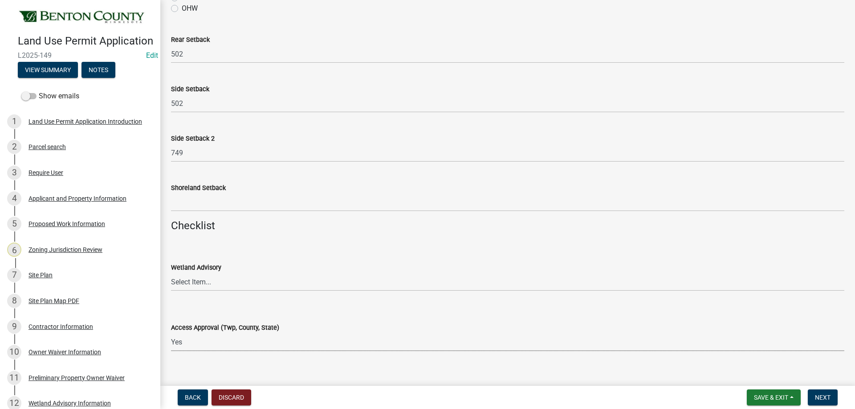
scroll to position [1068, 0]
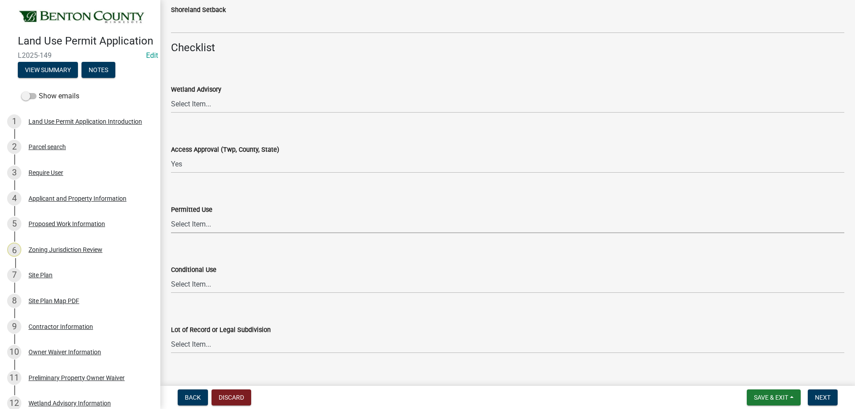
click at [207, 224] on select "Select Item... Yes No OK N/A" at bounding box center [507, 224] width 673 height 18
click at [171, 215] on select "Select Item... Yes No OK N/A" at bounding box center [507, 224] width 673 height 18
select select "72748fc4-3f0a-45e2-b467-dc37e2b15731"
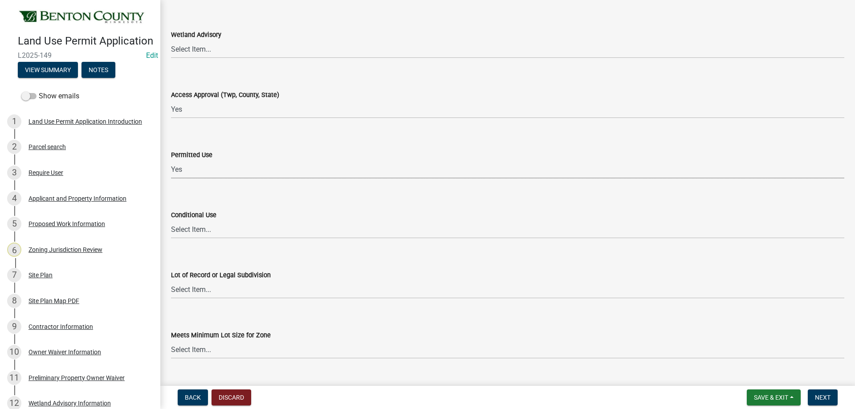
scroll to position [1202, 0]
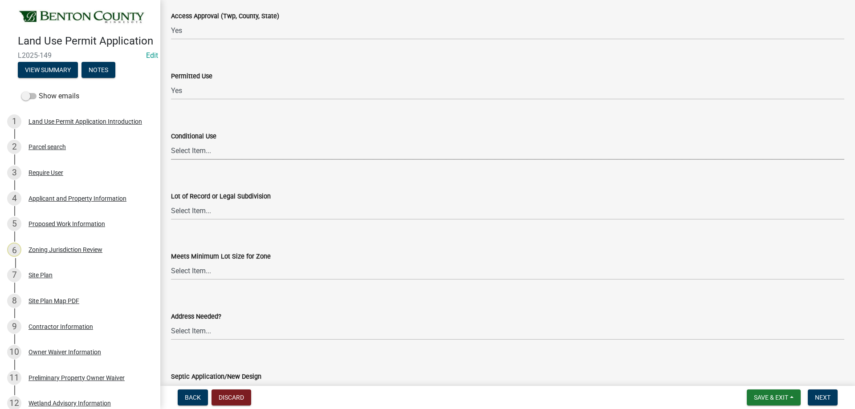
click at [196, 149] on select "Select Item... Yes No OK N/A" at bounding box center [507, 151] width 673 height 18
click at [171, 142] on select "Select Item... Yes No OK N/A" at bounding box center [507, 151] width 673 height 18
select select "886b3fcf-7535-4eb7-bda7-c47490aa8987"
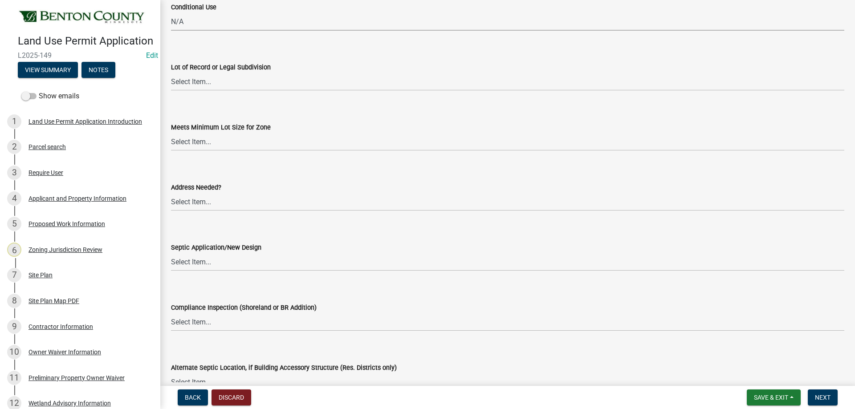
scroll to position [1336, 0]
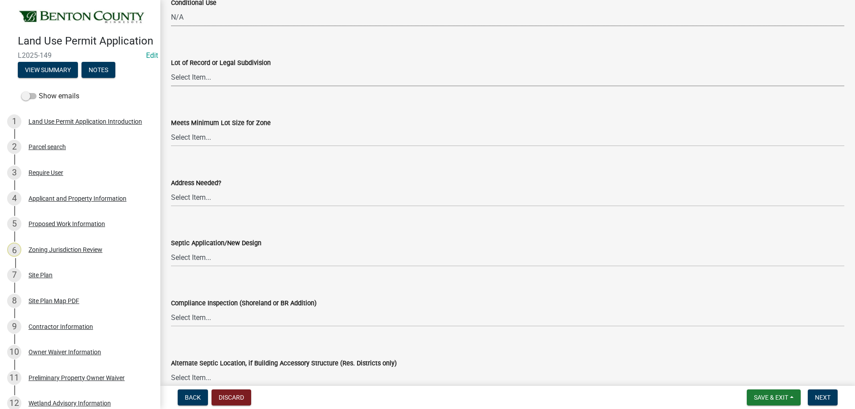
click at [191, 72] on select "Select Item... Yes No OK N/A" at bounding box center [507, 77] width 673 height 18
click at [171, 68] on select "Select Item... Yes No OK N/A" at bounding box center [507, 77] width 673 height 18
select select "29e042a6-806b-4b88-8ad4-222f55a74e1f"
click at [195, 142] on select "Select Item... Yes No OK N/A" at bounding box center [507, 137] width 673 height 18
click at [171, 128] on select "Select Item... Yes No OK N/A" at bounding box center [507, 137] width 673 height 18
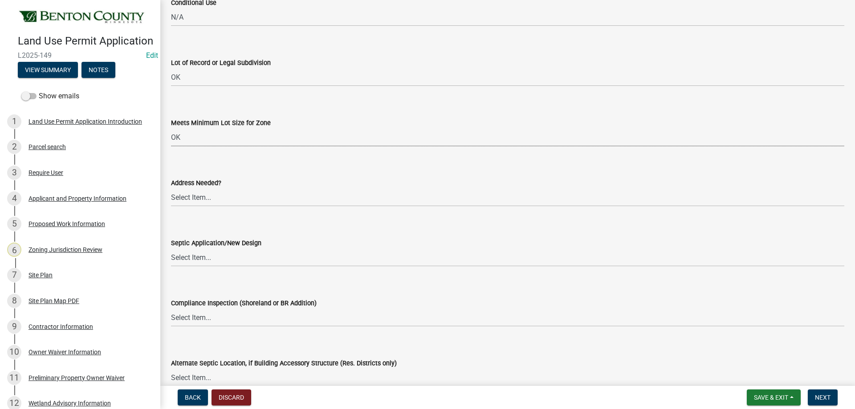
select select "29e042a6-806b-4b88-8ad4-222f55a74e1f"
drag, startPoint x: 190, startPoint y: 197, endPoint x: 190, endPoint y: 203, distance: 5.4
click at [190, 197] on select "Select Item... Yes No OK N/A" at bounding box center [507, 197] width 673 height 18
click at [171, 188] on select "Select Item... Yes No OK N/A" at bounding box center [507, 197] width 673 height 18
select select "445341f5-2b7a-4e9a-a8a7-43788b572440"
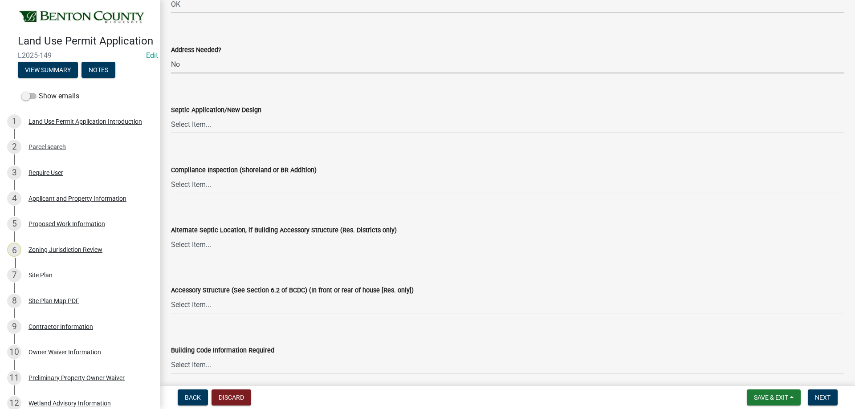
scroll to position [1469, 0]
click at [187, 130] on select "Select Item... Yes No OK N/A" at bounding box center [507, 124] width 673 height 18
click at [171, 115] on select "Select Item... Yes No OK N/A" at bounding box center [507, 124] width 673 height 18
select select "29e042a6-806b-4b88-8ad4-222f55a74e1f"
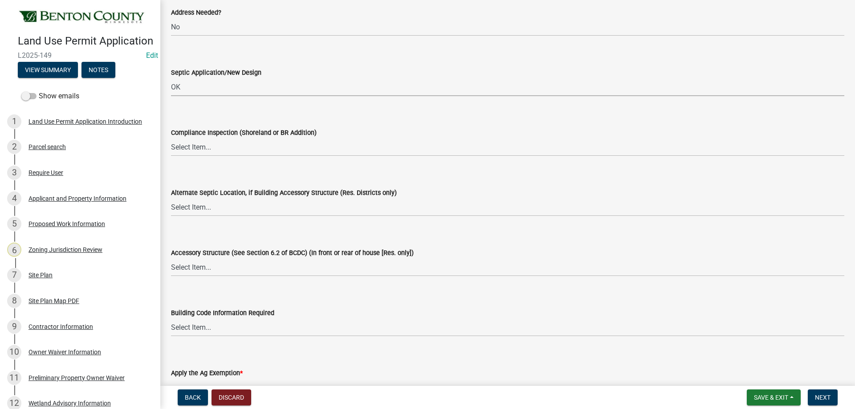
scroll to position [1558, 0]
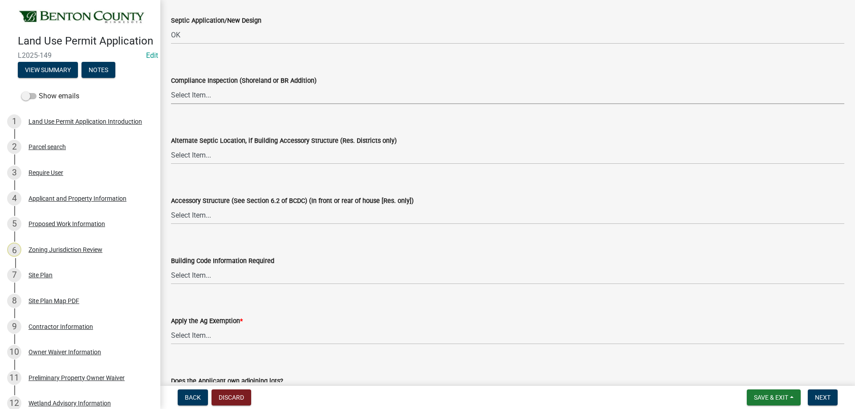
click at [188, 97] on select "Select Item... Yes No OK N/A" at bounding box center [507, 95] width 673 height 18
click at [171, 86] on select "Select Item... Yes No OK N/A" at bounding box center [507, 95] width 673 height 18
select select "72748fc4-3f0a-45e2-b467-dc37e2b15731"
click at [193, 159] on select "Select Item... Yes No OK N/A" at bounding box center [507, 155] width 673 height 18
click at [171, 146] on select "Select Item... Yes No OK N/A" at bounding box center [507, 155] width 673 height 18
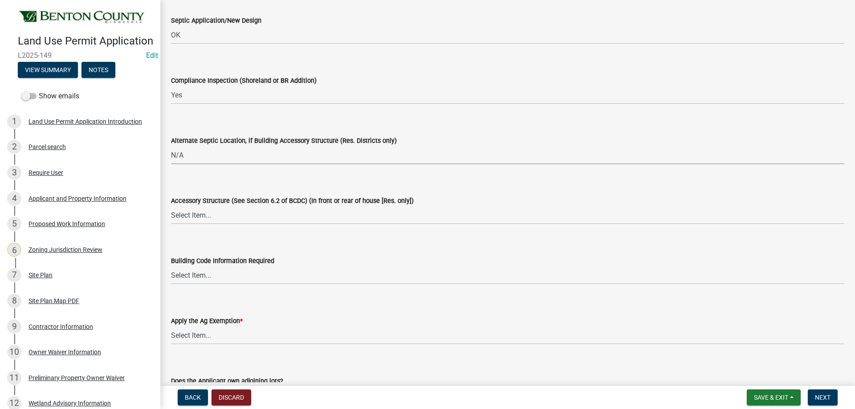
select select "886b3fcf-7535-4eb7-bda7-c47490aa8987"
click at [193, 216] on select "Select Item... Yes No OK N/A" at bounding box center [507, 215] width 673 height 18
click at [171, 206] on select "Select Item... Yes No OK N/A" at bounding box center [507, 215] width 673 height 18
select select "886b3fcf-7535-4eb7-bda7-c47490aa8987"
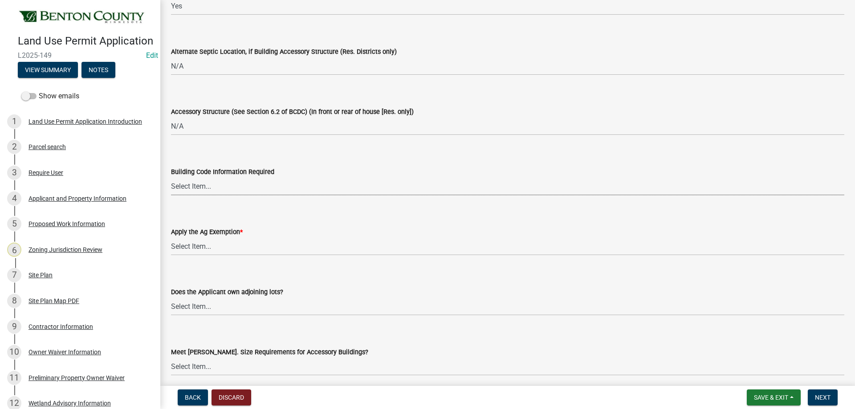
click at [188, 184] on select "Select Item... Yes No OK N/A" at bounding box center [507, 186] width 673 height 18
click at [171, 177] on select "Select Item... Yes No OK N/A" at bounding box center [507, 186] width 673 height 18
select select "72748fc4-3f0a-45e2-b467-dc37e2b15731"
click at [201, 244] on select "Select Item... Yes No" at bounding box center [507, 246] width 673 height 18
click at [171, 237] on select "Select Item... Yes No" at bounding box center [507, 246] width 673 height 18
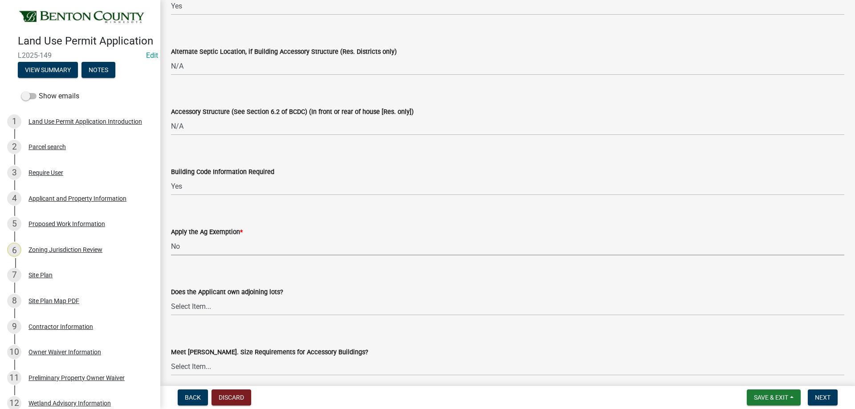
select select "523f7e88-fc73-440c-a56f-38c702f7ffe1"
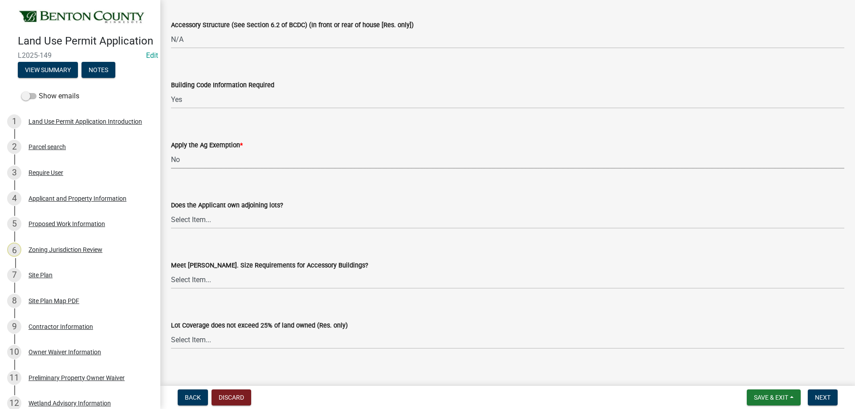
scroll to position [1736, 0]
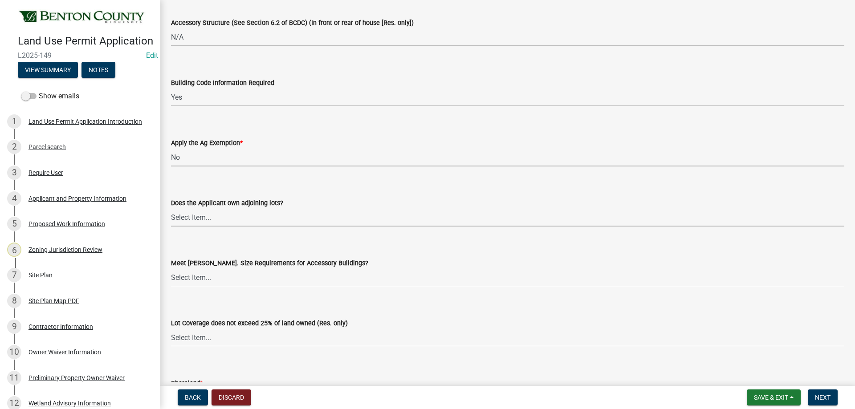
click at [188, 211] on select "Select Item... Yes No OK N/A" at bounding box center [507, 217] width 673 height 18
drag, startPoint x: 223, startPoint y: 219, endPoint x: 222, endPoint y: 225, distance: 6.9
click at [223, 219] on select "Select Item... Yes No OK N/A" at bounding box center [507, 217] width 673 height 18
click at [171, 208] on select "Select Item... Yes No OK N/A" at bounding box center [507, 217] width 673 height 18
select select "445341f5-2b7a-4e9a-a8a7-43788b572440"
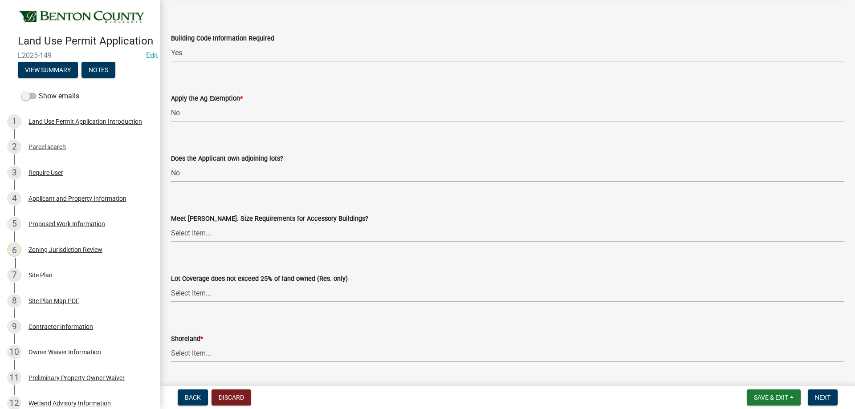
scroll to position [1825, 0]
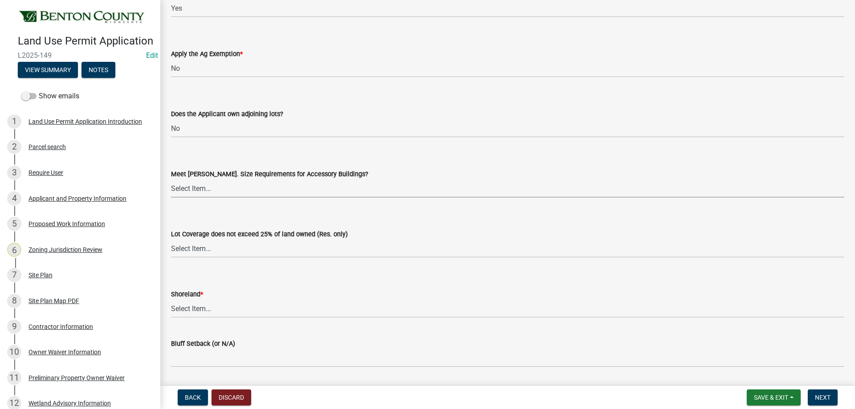
click at [249, 194] on select "Select Item... Yes No OK N/A" at bounding box center [507, 188] width 673 height 18
click at [171, 179] on select "Select Item... Yes No OK N/A" at bounding box center [507, 188] width 673 height 18
select select "886b3fcf-7535-4eb7-bda7-c47490aa8987"
click at [200, 253] on select "Select Item... Yes No OK N/A" at bounding box center [507, 249] width 673 height 18
click at [171, 240] on select "Select Item... Yes No OK N/A" at bounding box center [507, 249] width 673 height 18
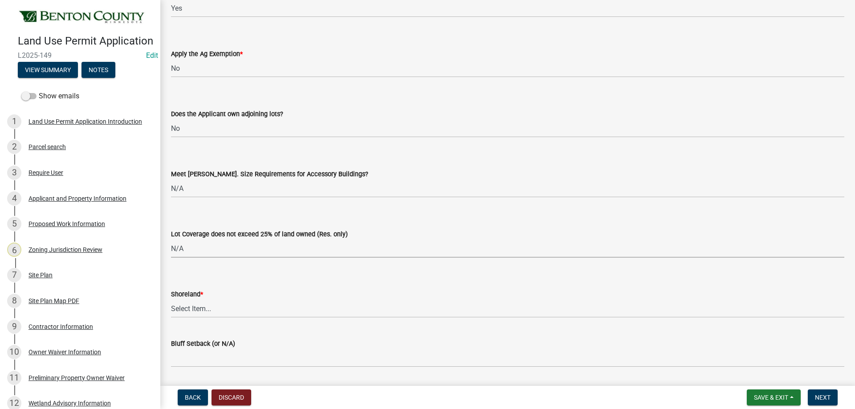
select select "886b3fcf-7535-4eb7-bda7-c47490aa8987"
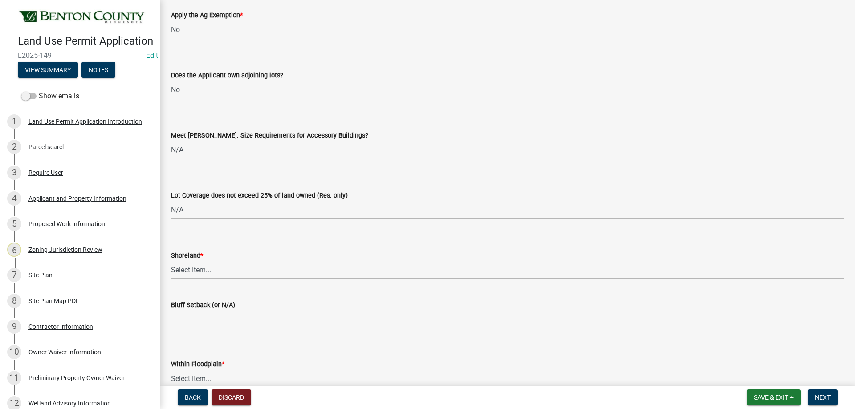
scroll to position [1914, 0]
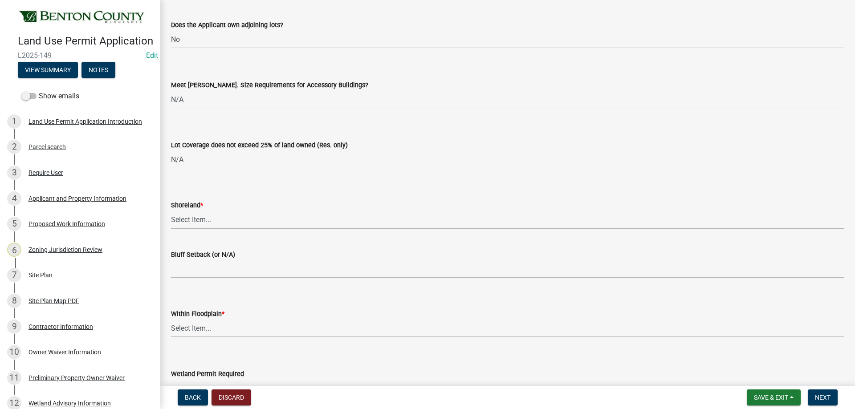
click at [197, 220] on select "Select Item... Yes No OK N/A" at bounding box center [507, 220] width 673 height 18
click at [171, 211] on select "Select Item... Yes No OK N/A" at bounding box center [507, 220] width 673 height 18
select select "886b3fcf-7535-4eb7-bda7-c47490aa8987"
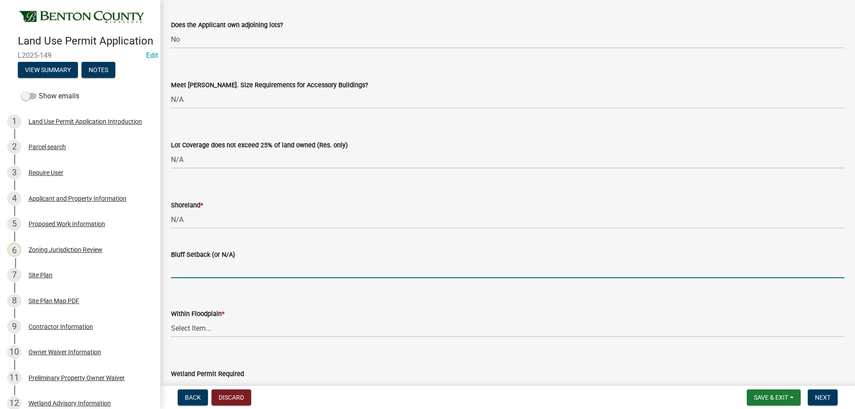
click at [202, 267] on input "Bluff Setback (or N/A)" at bounding box center [507, 269] width 673 height 18
type input "n/a"
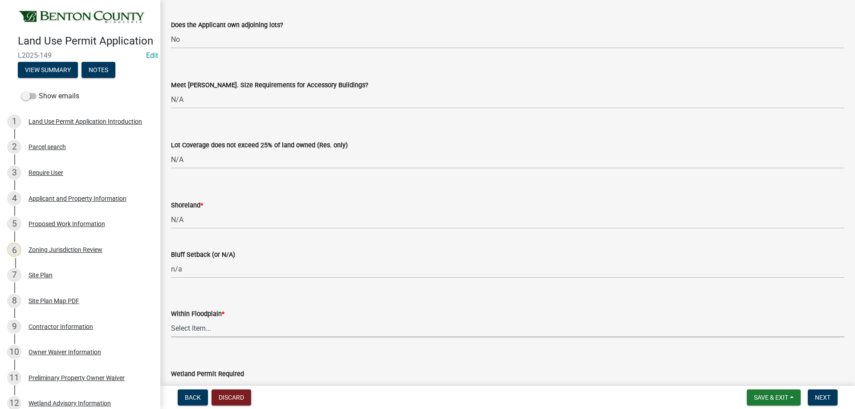
click at [200, 321] on select "Select Item... Yes No OK N/A" at bounding box center [507, 328] width 673 height 18
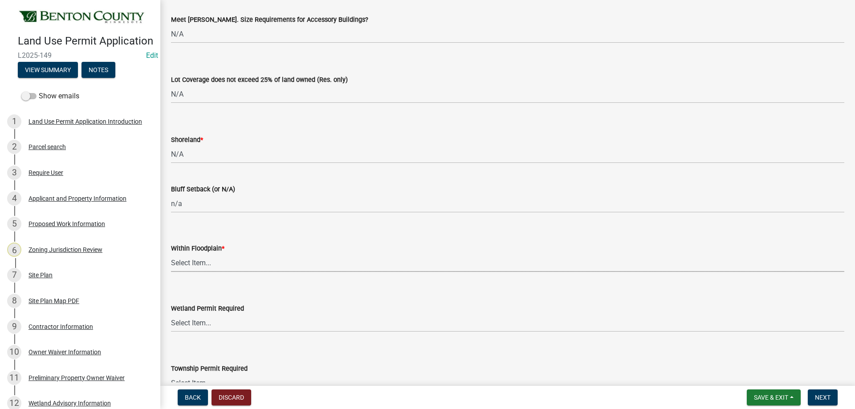
scroll to position [2003, 0]
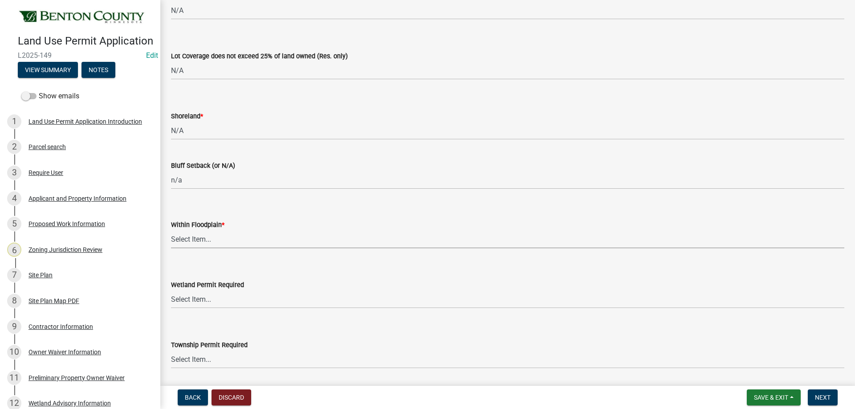
click at [193, 236] on select "Select Item... Yes No OK N/A" at bounding box center [507, 239] width 673 height 18
click at [171, 230] on select "Select Item... Yes No OK N/A" at bounding box center [507, 239] width 673 height 18
select select "445341f5-2b7a-4e9a-a8a7-43788b572440"
click at [201, 303] on select "Select Item... Yes No" at bounding box center [507, 299] width 673 height 18
click at [171, 290] on select "Select Item... Yes No" at bounding box center [507, 299] width 673 height 18
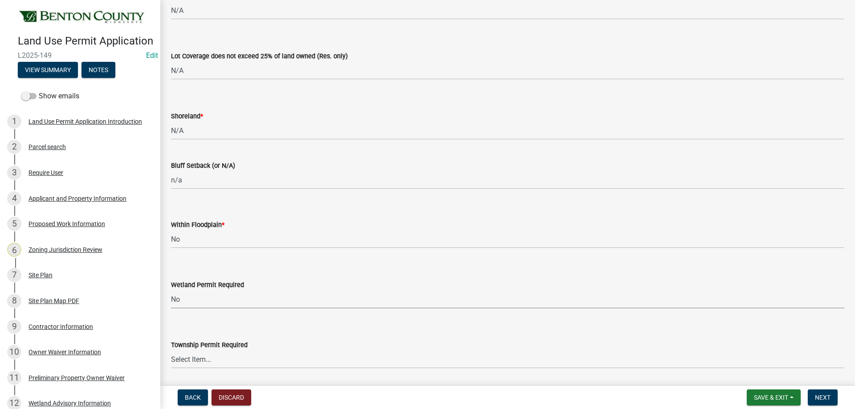
select select "58818da3-c200-45fa-b10d-5f5c42909306"
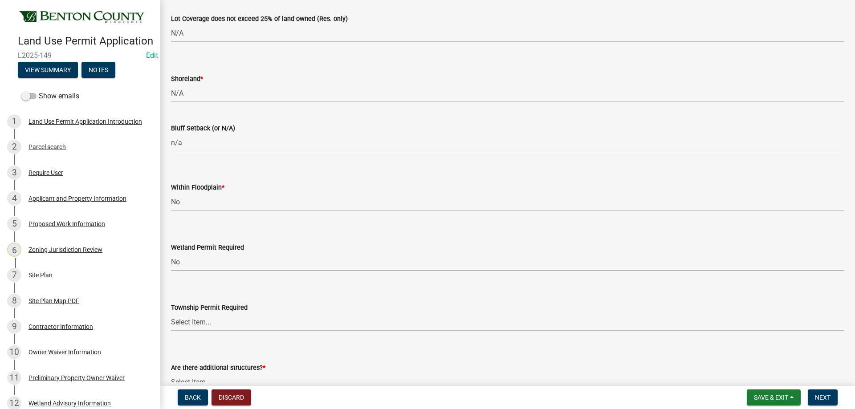
scroll to position [2092, 0]
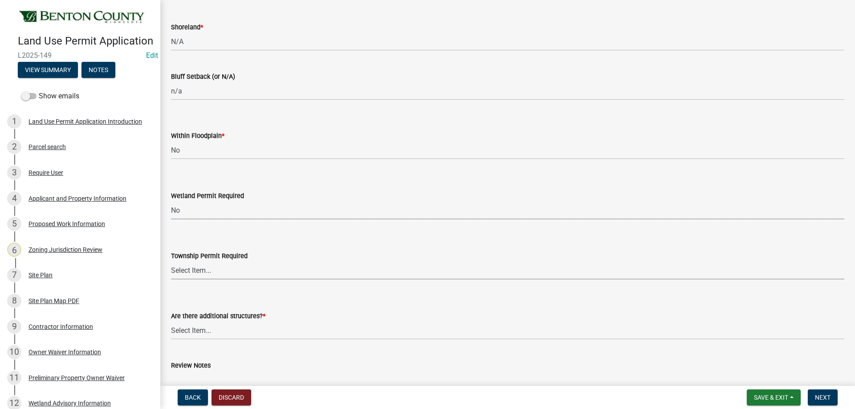
click at [191, 272] on select "Select Item... Yes No" at bounding box center [507, 270] width 673 height 18
click at [171, 261] on select "Select Item... Yes No" at bounding box center [507, 270] width 673 height 18
select select "b3d485fe-2f4a-4244-ab71-e3ff68bf5b58"
click at [194, 326] on select "Select Item... Yes No" at bounding box center [507, 330] width 673 height 18
click at [171, 321] on select "Select Item... Yes No" at bounding box center [507, 330] width 673 height 18
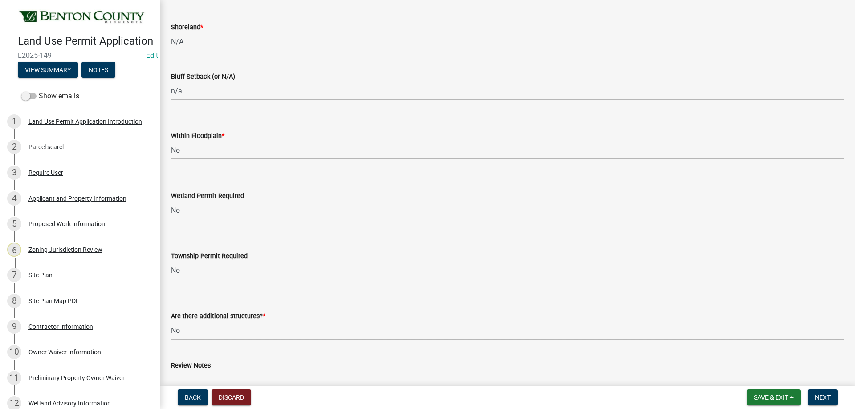
select select "3b637cc4-ed0a-4d27-997c-adf22bb05159"
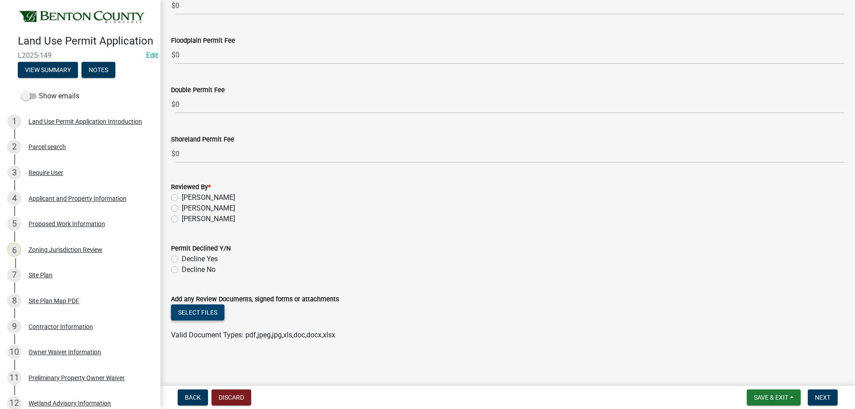
scroll to position [2708, 0]
click at [182, 219] on label "[PERSON_NAME]" at bounding box center [208, 218] width 53 height 11
click at [182, 219] on input "[PERSON_NAME]" at bounding box center [185, 216] width 6 height 6
radio input "true"
click at [178, 270] on div "Decline No" at bounding box center [507, 269] width 673 height 11
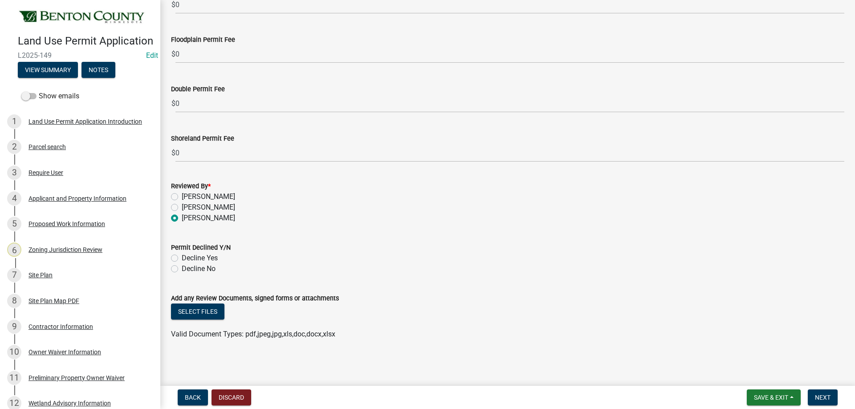
click at [182, 269] on label "Decline No" at bounding box center [199, 269] width 34 height 11
click at [182, 269] on input "Decline No" at bounding box center [185, 267] width 6 height 6
radio input "true"
click at [207, 310] on button "Select files" at bounding box center [197, 312] width 53 height 16
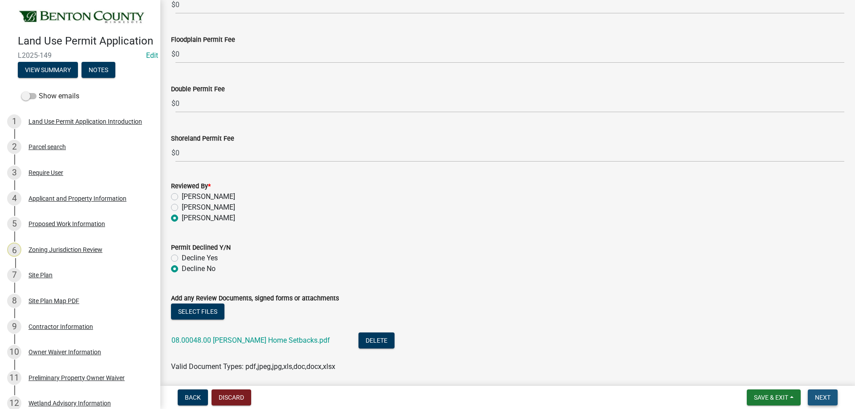
click at [827, 397] on span "Next" at bounding box center [823, 397] width 16 height 7
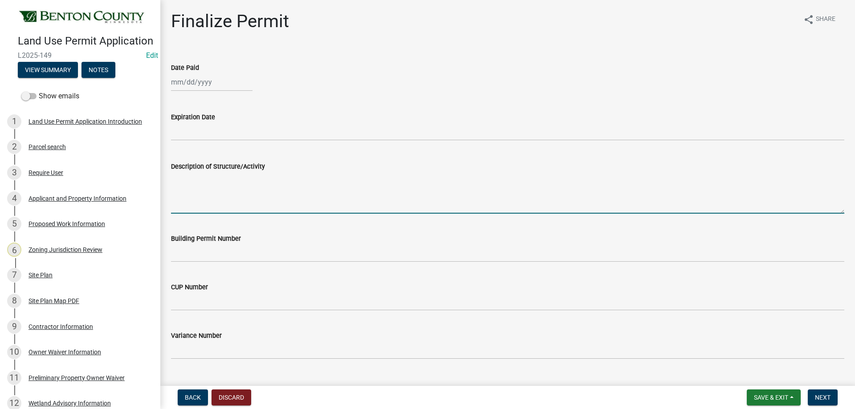
click at [217, 186] on textarea "Description of Structure/Activity" at bounding box center [507, 193] width 673 height 42
paste textarea "Placement of a 30’x56’ Modular Home. MUST MEET MINIMUM REQUIRED PROPERTY SETBAC…"
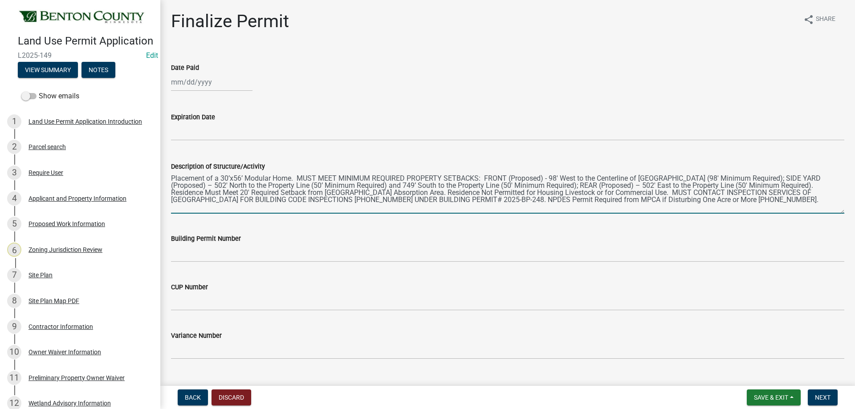
type textarea "Placement of a 30’x56’ Modular Home. MUST MEET MINIMUM REQUIRED PROPERTY SETBAC…"
select select "10"
select select "2025"
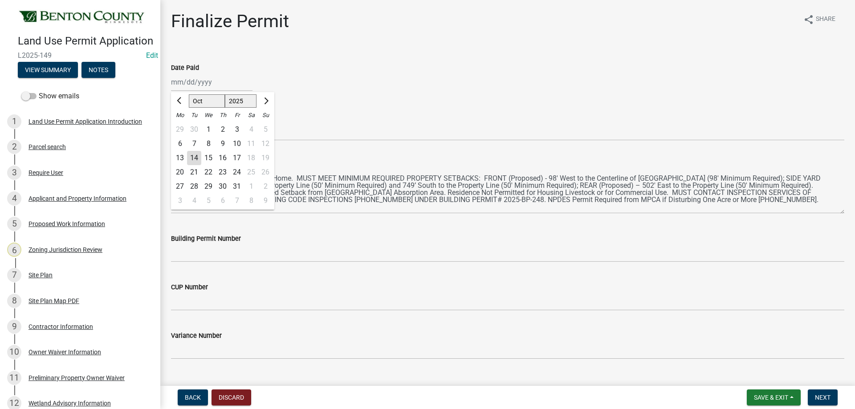
click at [200, 80] on div "[PERSON_NAME] Feb Mar Apr [PERSON_NAME][DATE] Oct Nov [DATE] 1526 1527 1528 152…" at bounding box center [211, 82] width 81 height 18
click at [197, 161] on div "14" at bounding box center [194, 158] width 14 height 14
type input "[DATE]"
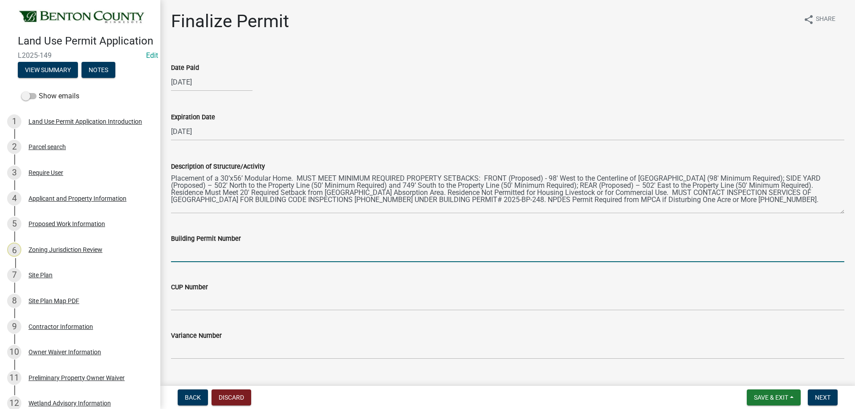
click at [194, 245] on input "Building Permit Number" at bounding box center [507, 253] width 673 height 18
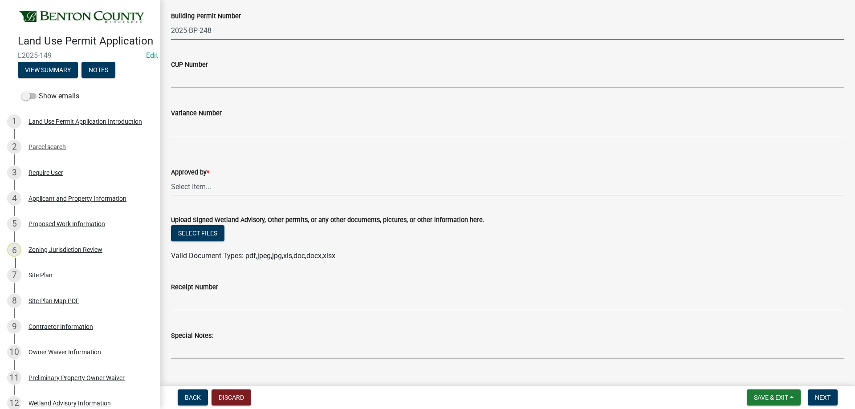
type input "2025-BP-248"
click at [199, 190] on select "Select Item... [PERSON_NAME] [PERSON_NAME] [PERSON_NAME]" at bounding box center [507, 187] width 673 height 18
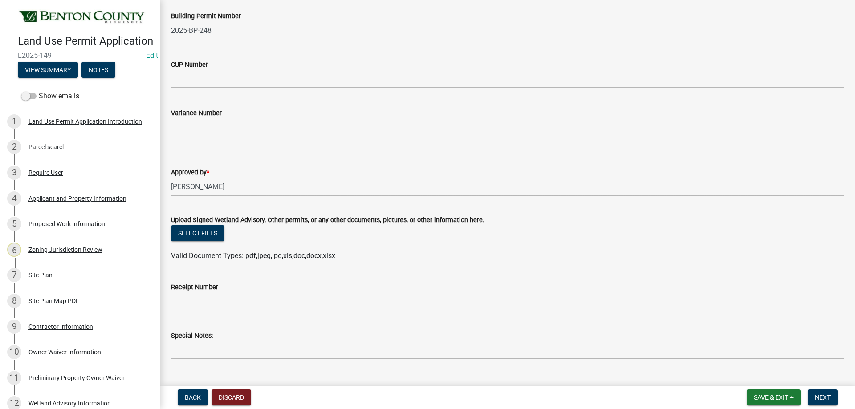
click at [171, 178] on select "Select Item... [PERSON_NAME] [PERSON_NAME] [PERSON_NAME]" at bounding box center [507, 187] width 673 height 18
click at [198, 185] on select "Select Item... [PERSON_NAME] [PERSON_NAME] [PERSON_NAME]" at bounding box center [507, 187] width 673 height 18
click at [171, 178] on select "Select Item... [PERSON_NAME] [PERSON_NAME] [PERSON_NAME]" at bounding box center [507, 187] width 673 height 18
select select "2873f93f-8df0-4e6b-8434-4300eee57b0f"
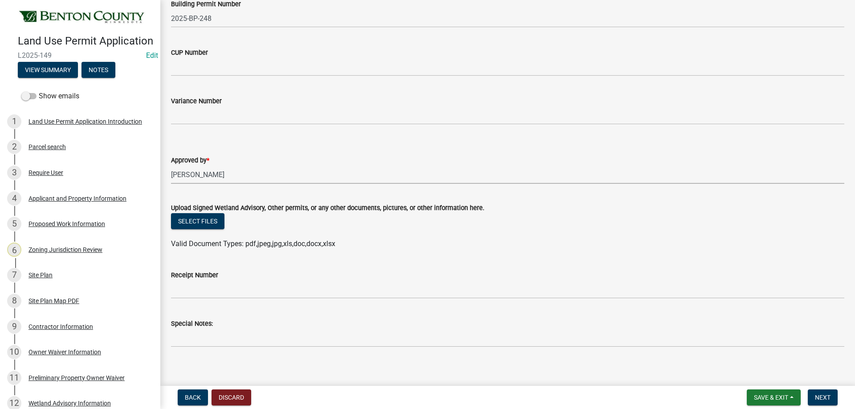
scroll to position [241, 0]
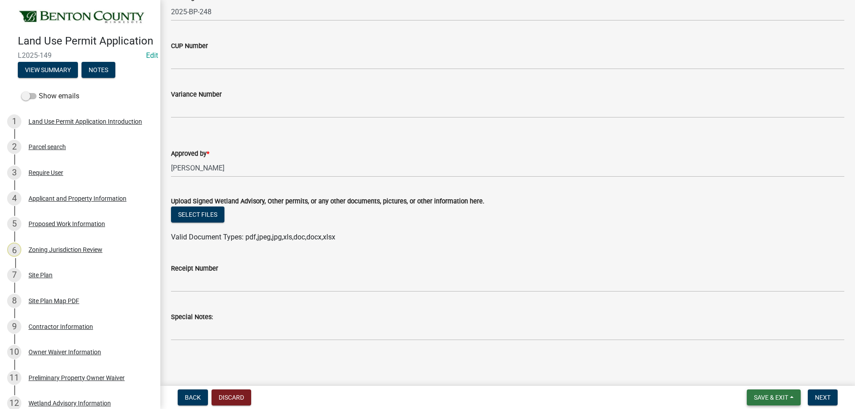
click at [790, 399] on button "Save & Exit" at bounding box center [774, 398] width 54 height 16
click at [755, 354] on button "Save" at bounding box center [764, 352] width 71 height 21
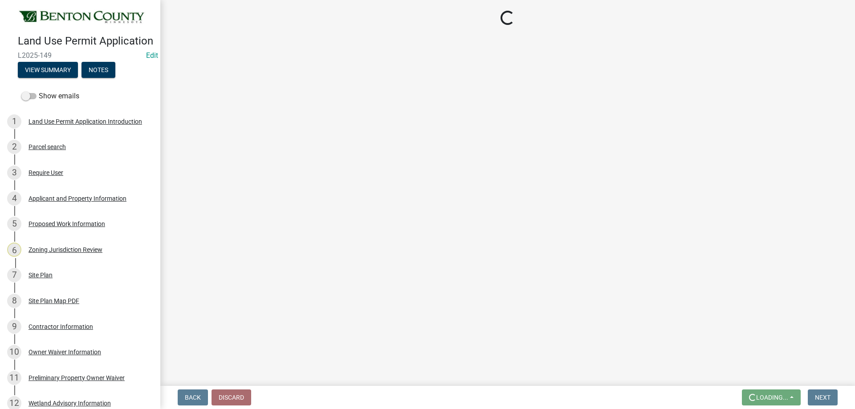
scroll to position [0, 0]
select select "2873f93f-8df0-4e6b-8434-4300eee57b0f"
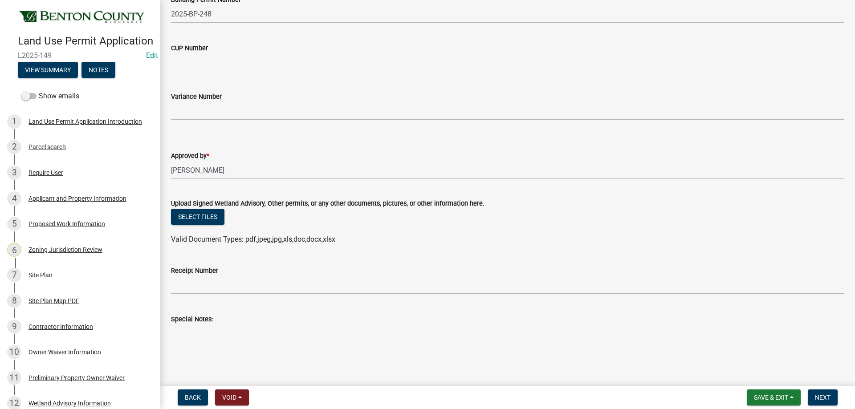
scroll to position [241, 0]
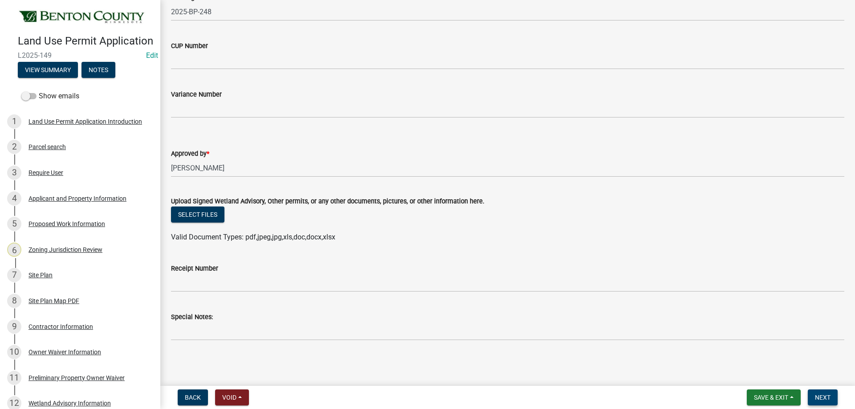
click at [824, 395] on span "Next" at bounding box center [823, 397] width 16 height 7
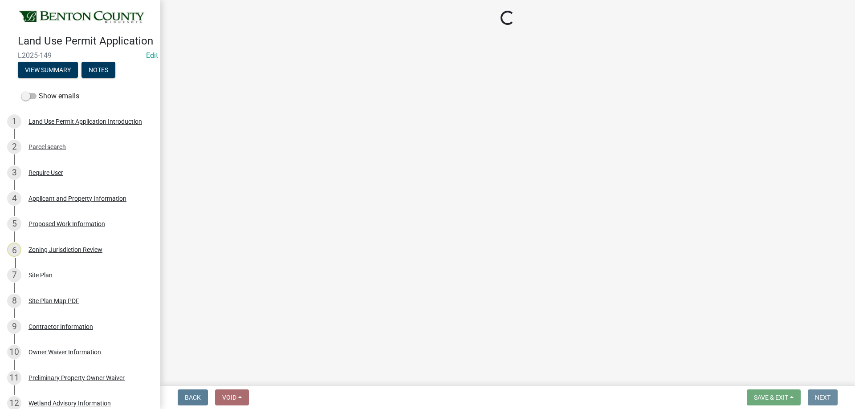
scroll to position [0, 0]
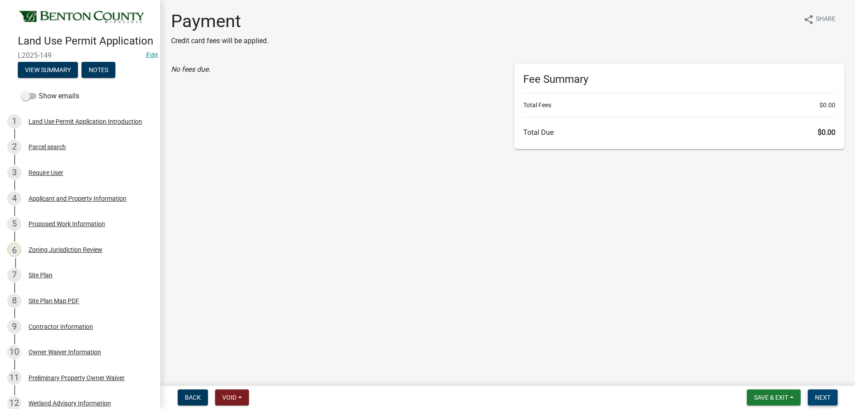
click at [829, 390] on button "Next" at bounding box center [823, 398] width 30 height 16
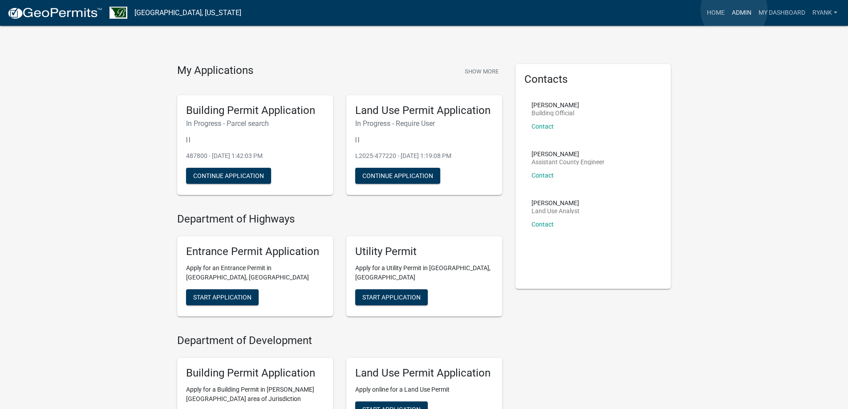
click at [734, 10] on link "Admin" at bounding box center [741, 12] width 27 height 17
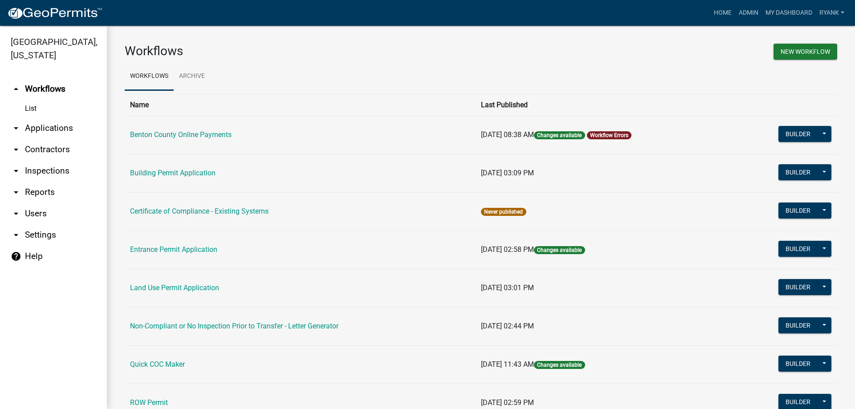
click at [57, 128] on link "arrow_drop_down Applications" at bounding box center [53, 128] width 107 height 21
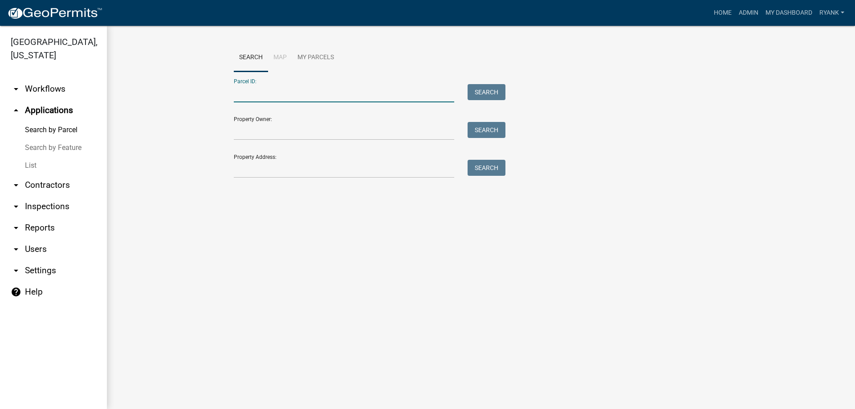
click at [242, 96] on input "Parcel ID:" at bounding box center [344, 93] width 220 height 18
type input "080004800"
click at [467, 89] on button "Search" at bounding box center [486, 92] width 38 height 16
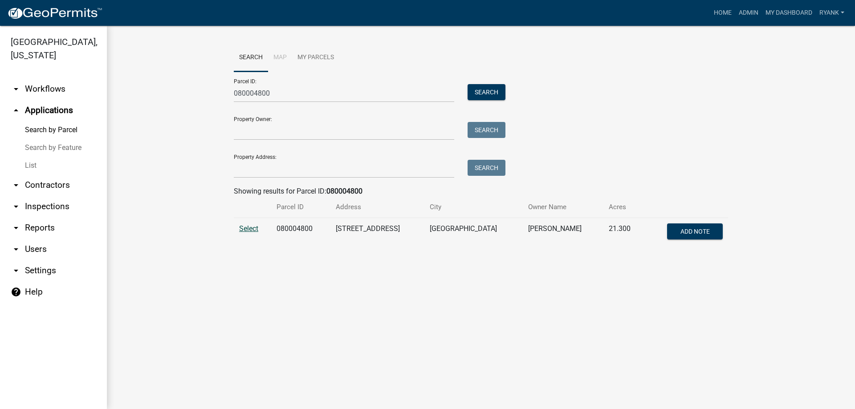
click at [246, 232] on span "Select" at bounding box center [248, 228] width 19 height 8
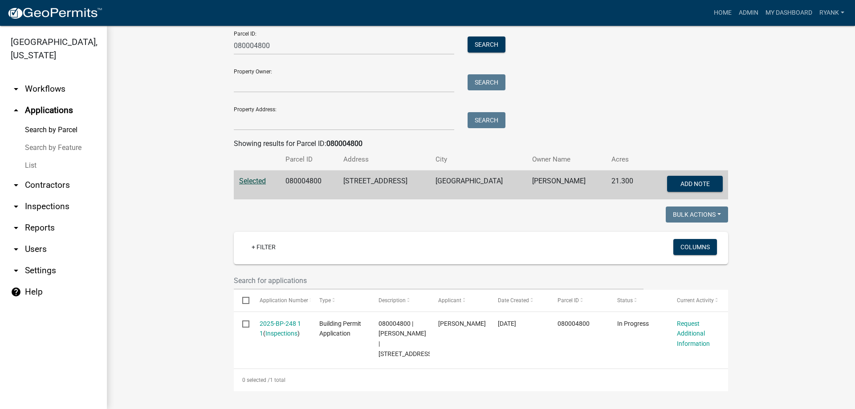
scroll to position [57, 0]
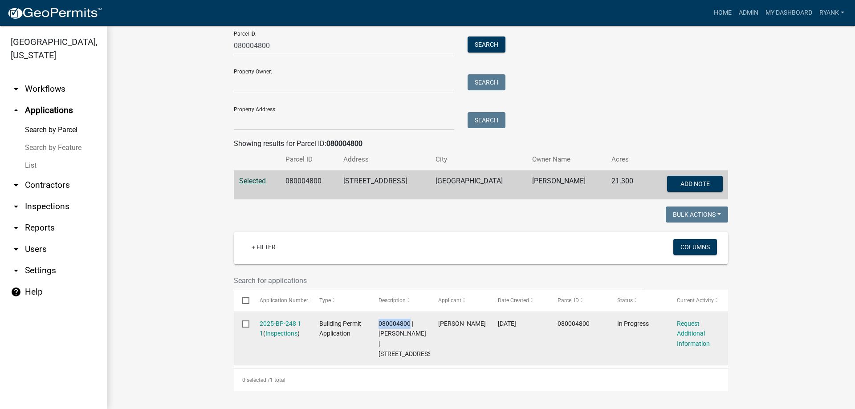
drag, startPoint x: 374, startPoint y: 313, endPoint x: 407, endPoint y: 312, distance: 32.5
click at [407, 312] on datatable-body-cell "080004800 | [PERSON_NAME] | [STREET_ADDRESS]" at bounding box center [400, 338] width 60 height 53
copy span "080004800"
click at [263, 320] on link "2025-BP-248 1 1" at bounding box center [280, 328] width 41 height 17
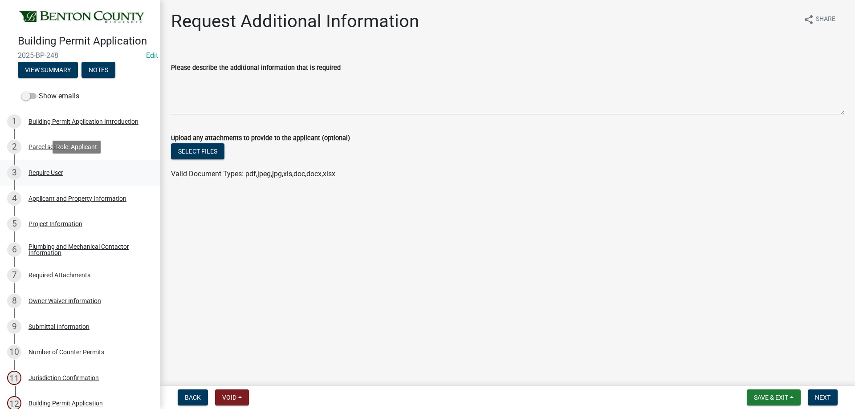
click at [56, 176] on div "3 Require User" at bounding box center [76, 173] width 139 height 14
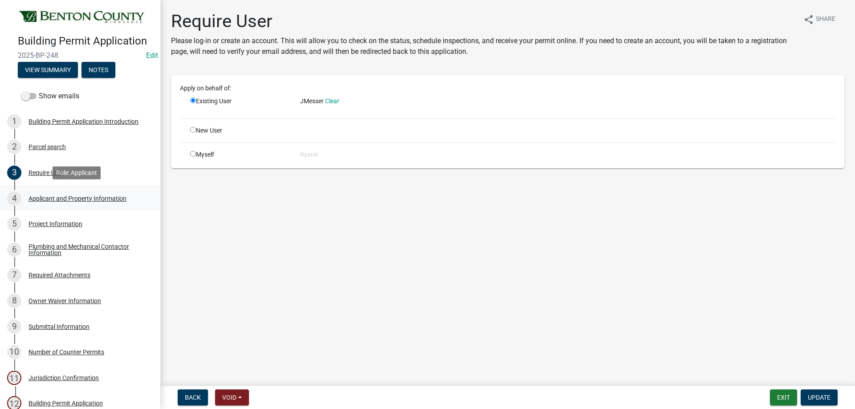
click at [105, 195] on div "Applicant and Property Information" at bounding box center [77, 198] width 98 height 6
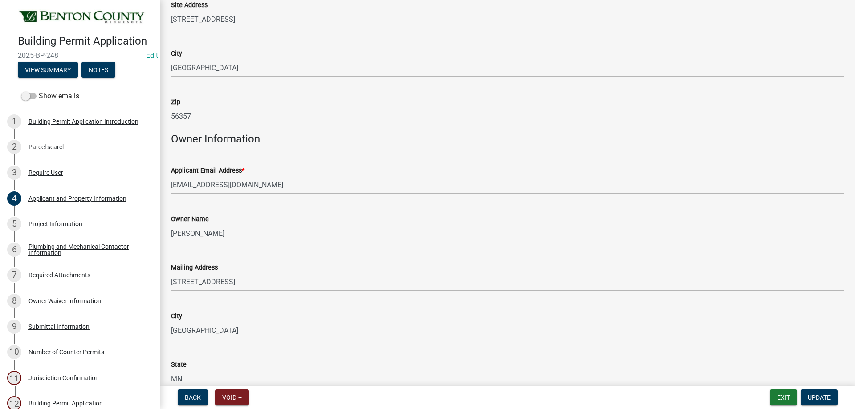
scroll to position [134, 0]
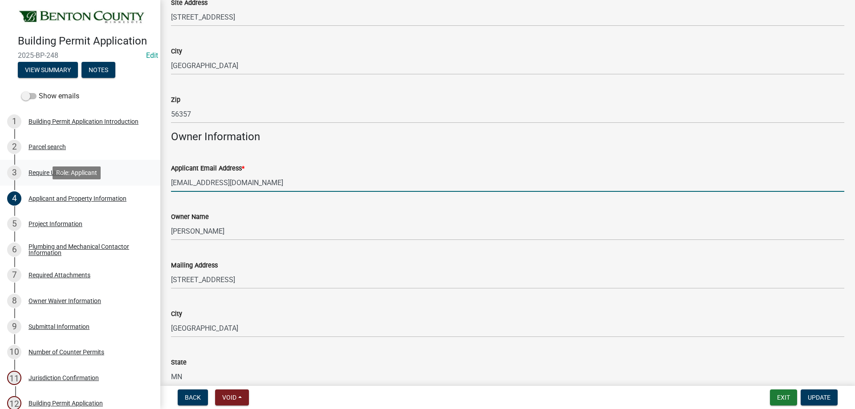
drag, startPoint x: 255, startPoint y: 184, endPoint x: 145, endPoint y: 179, distance: 110.1
click at [138, 183] on div "Building Permit Application 2025-BP-248 Edit View Summary Notes Show emails 1 B…" at bounding box center [427, 204] width 855 height 409
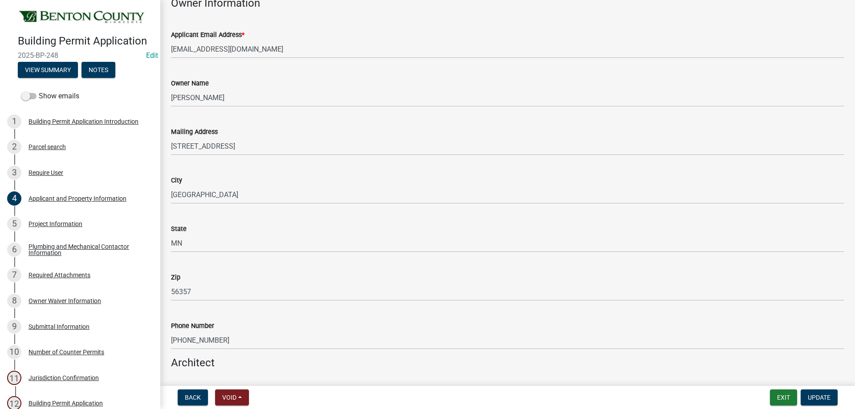
scroll to position [401, 0]
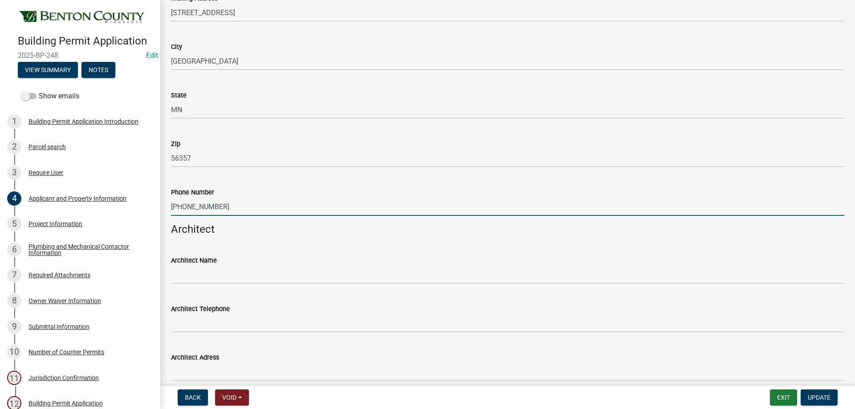
drag, startPoint x: 218, startPoint y: 207, endPoint x: 165, endPoint y: 201, distance: 53.0
click at [165, 201] on div "Phone Number 320-250-9147" at bounding box center [507, 195] width 686 height 41
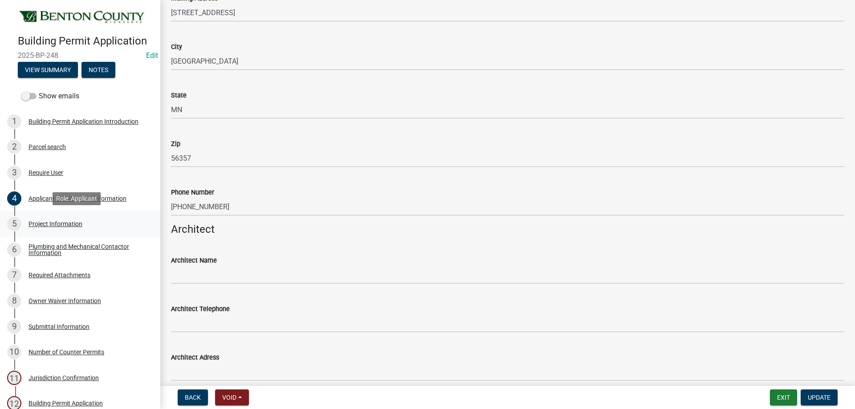
click at [57, 223] on div "Project Information" at bounding box center [55, 224] width 54 height 6
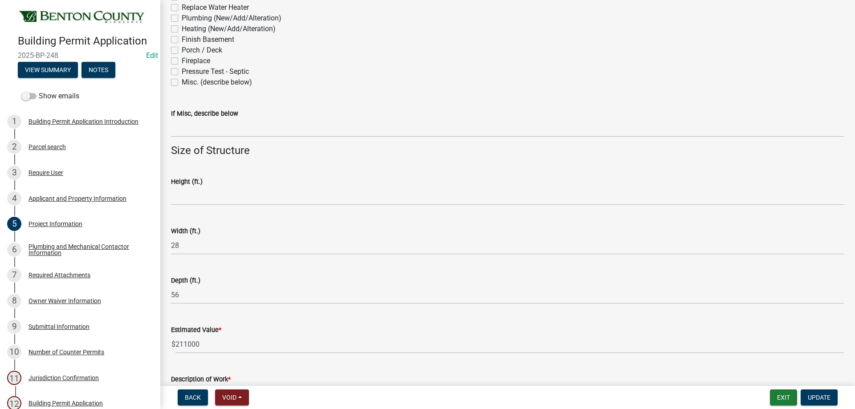
scroll to position [530, 0]
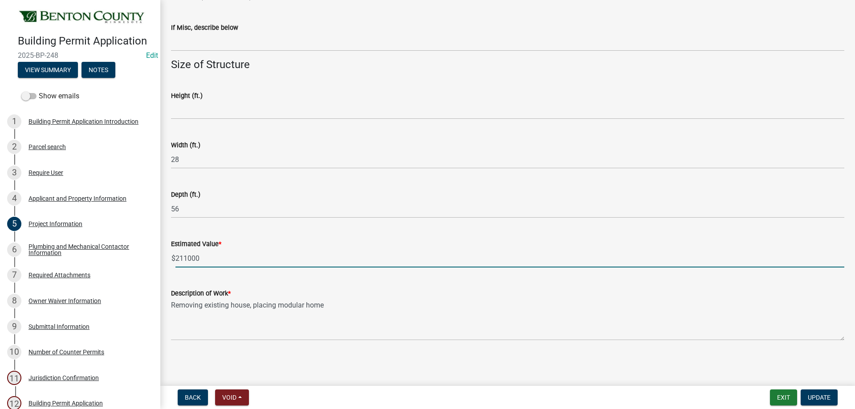
drag, startPoint x: 212, startPoint y: 258, endPoint x: 163, endPoint y: 257, distance: 49.4
